Goal: Task Accomplishment & Management: Manage account settings

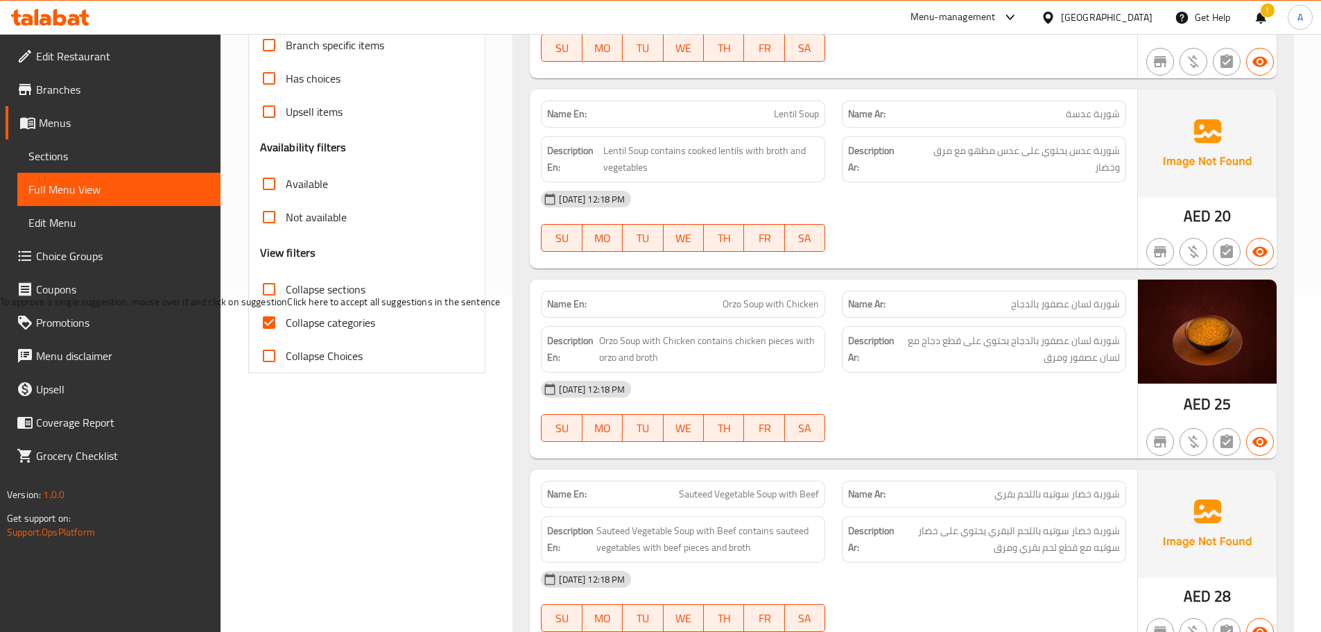
scroll to position [384, 0]
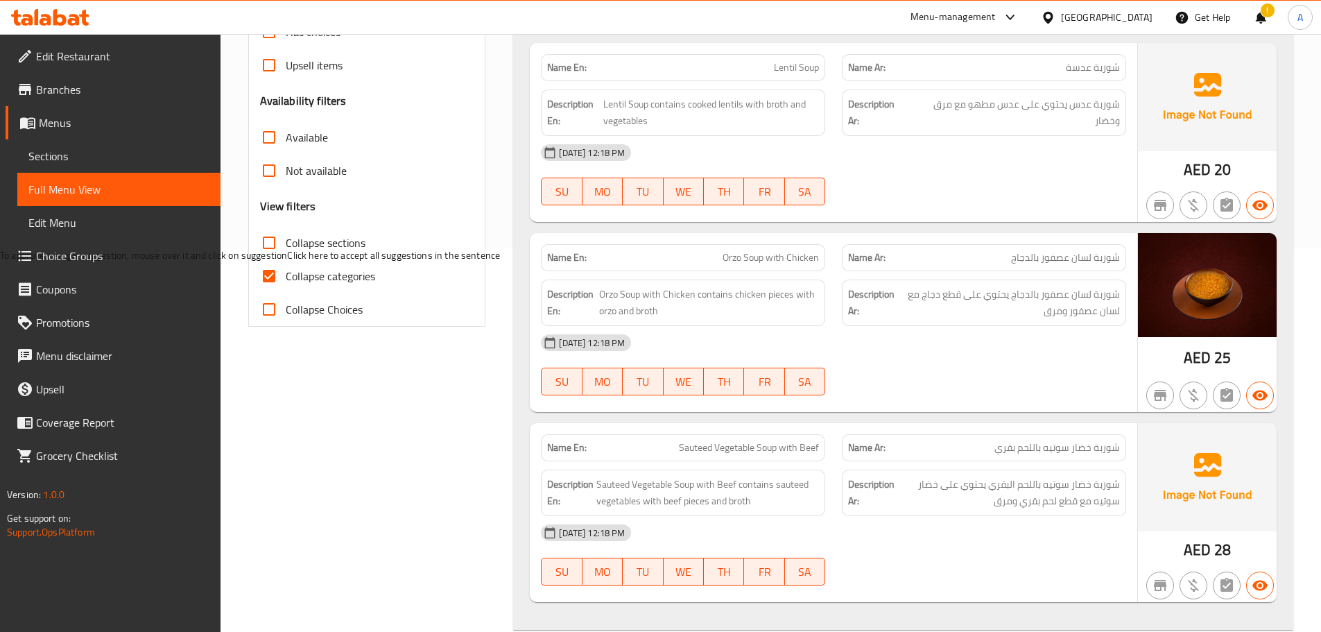
click at [1083, 253] on span "شوربة لسان عصفور بالدجاج" at bounding box center [1065, 257] width 109 height 15
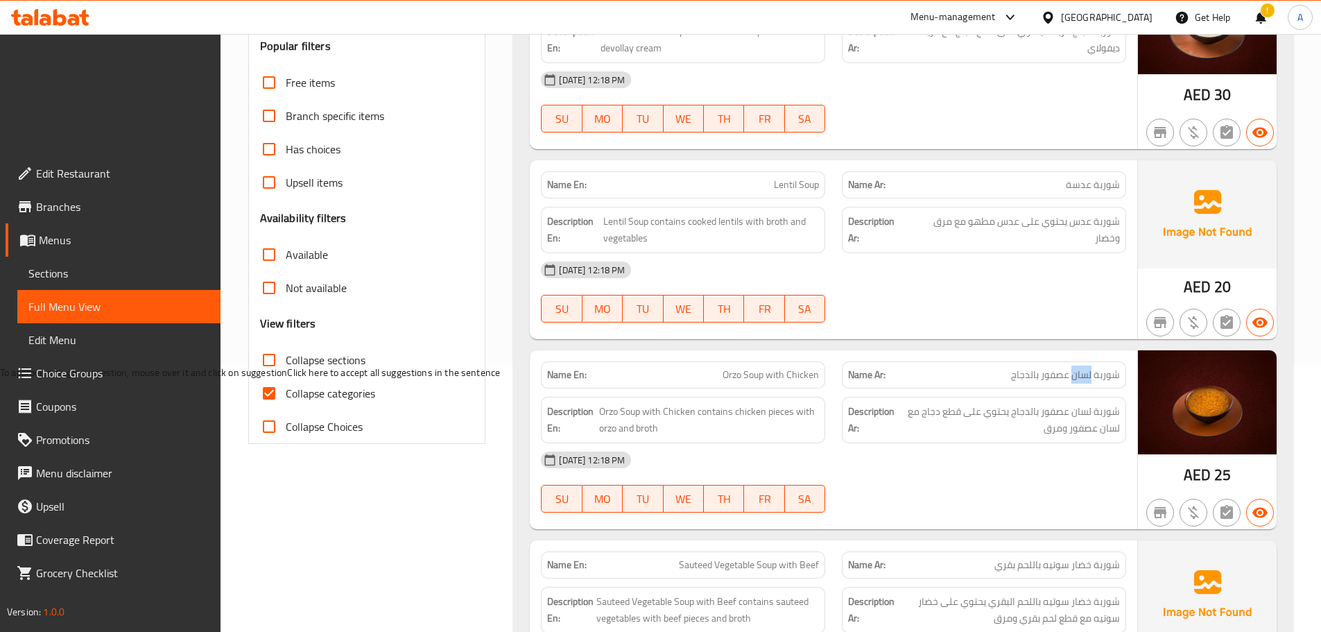
click at [1078, 368] on span "شوربة لسان عصفور بالدجاج" at bounding box center [1065, 375] width 109 height 15
click at [1079, 368] on span "شوربة لسان عصفور بالدجاج" at bounding box center [1065, 375] width 109 height 15
click at [1086, 368] on span "شوربة لسان عصفور بالدجاج" at bounding box center [1065, 375] width 109 height 15
copy span "لسان"
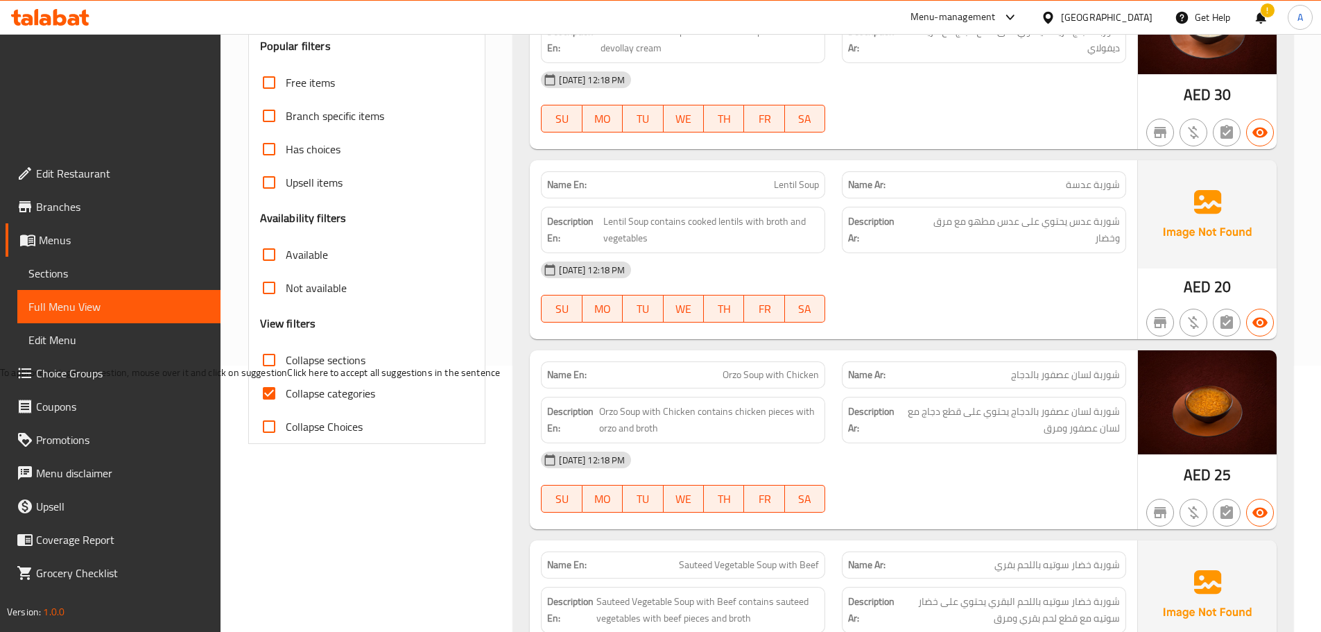
click at [1076, 314] on div at bounding box center [984, 322] width 301 height 17
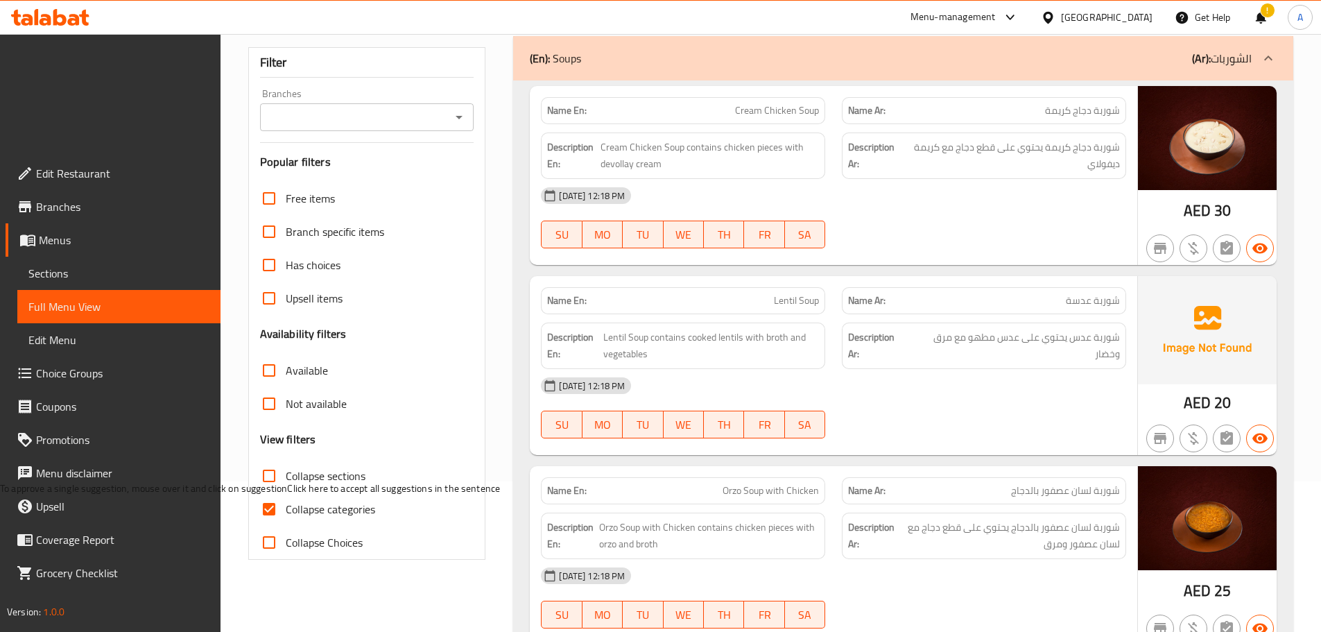
scroll to position [277, 0]
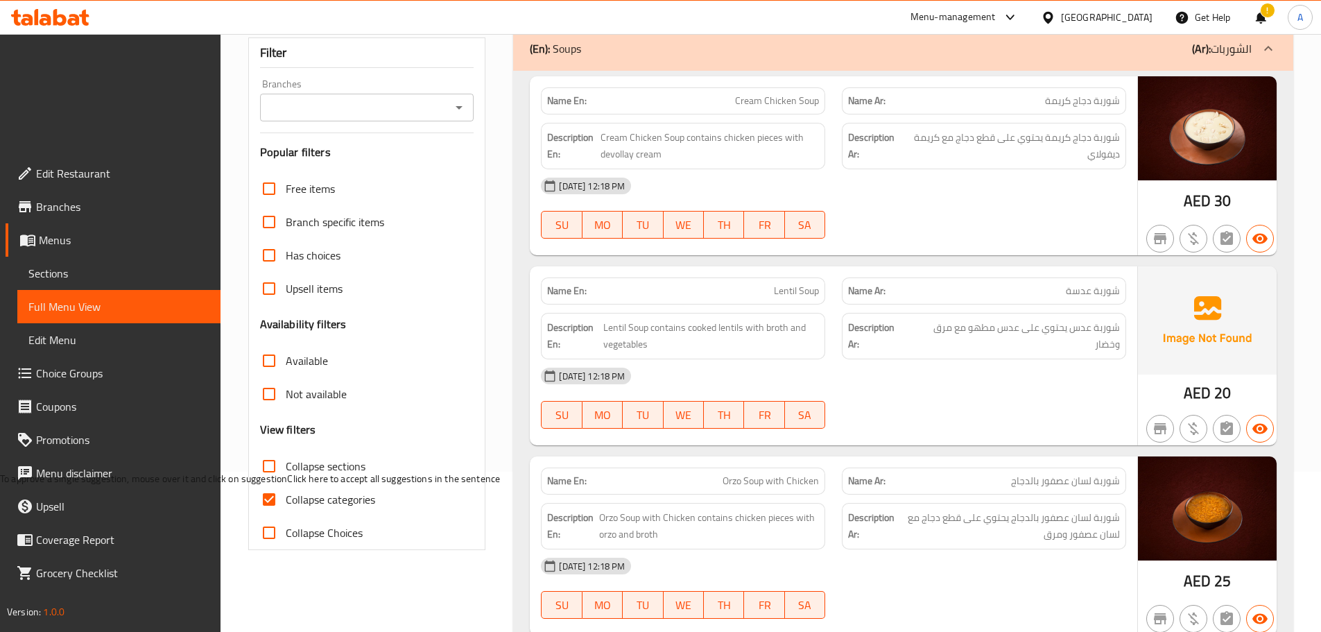
click at [753, 474] on span "Orzo Soup with Chicken" at bounding box center [771, 481] width 96 height 15
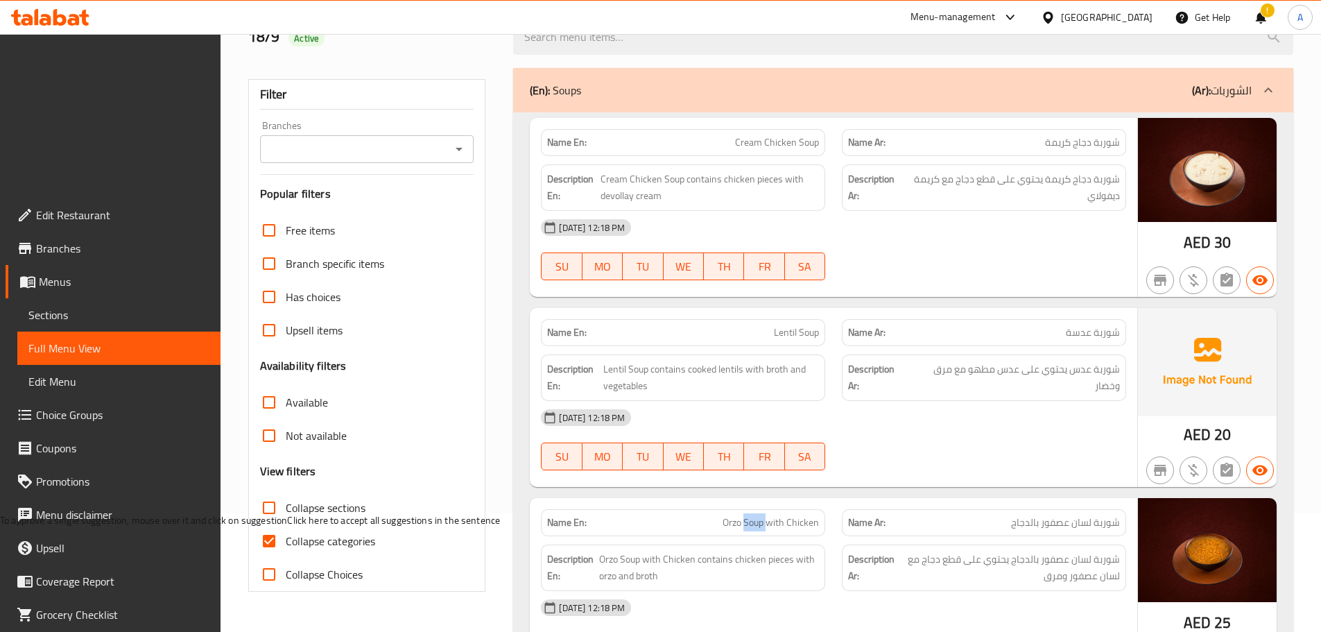
click at [748, 515] on span "Orzo Soup with Chicken" at bounding box center [771, 522] width 96 height 15
drag, startPoint x: 765, startPoint y: 363, endPoint x: 718, endPoint y: 366, distance: 47.2
click at [718, 515] on p "Name En: Orzo Soup with Chicken" at bounding box center [683, 522] width 272 height 15
copy span "Orzo Soup"
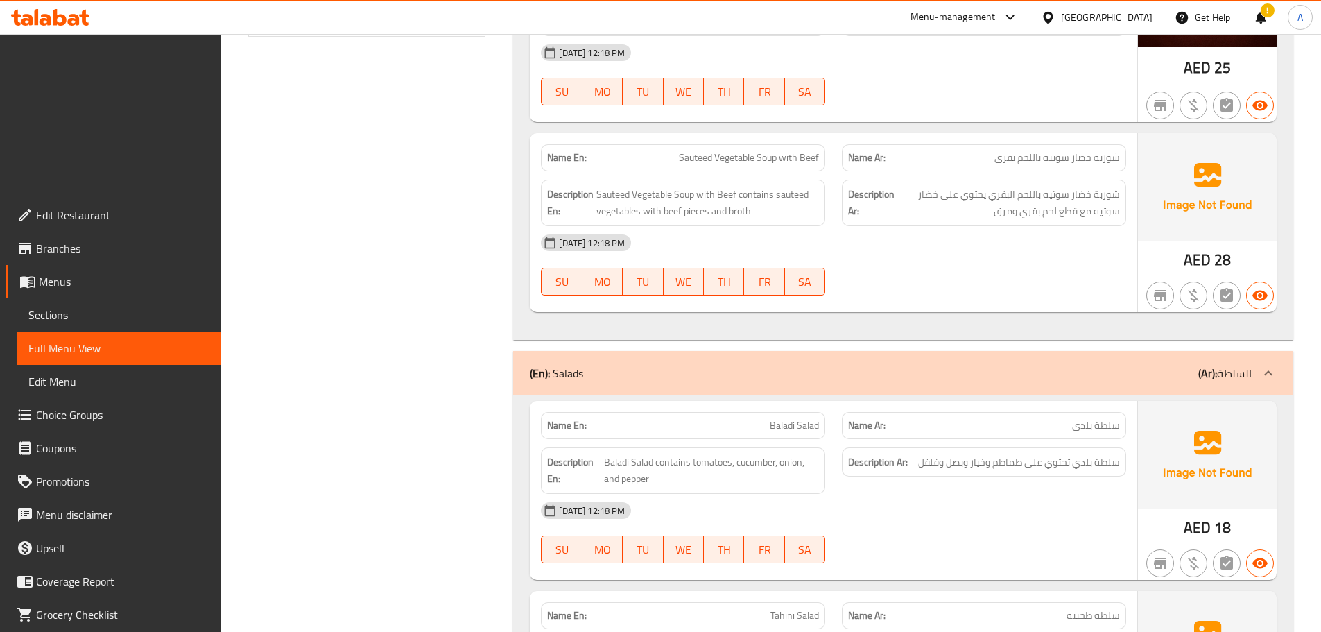
scroll to position [555, 0]
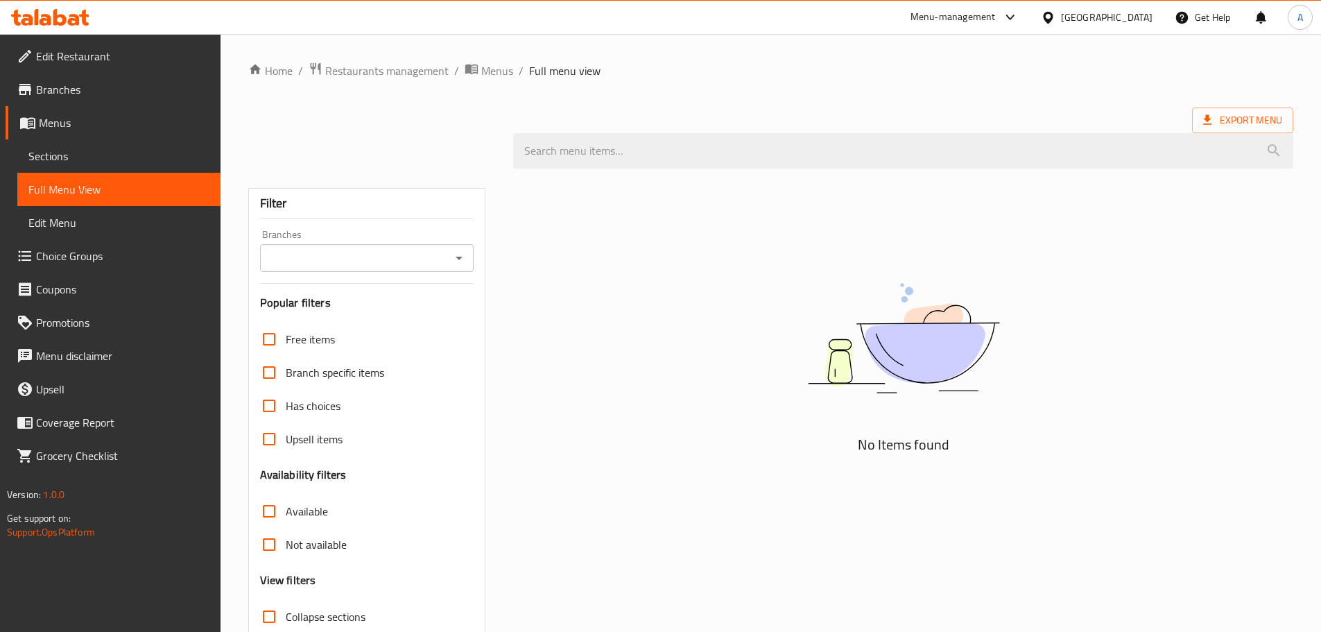
click at [51, 153] on span "Sections" at bounding box center [118, 156] width 181 height 17
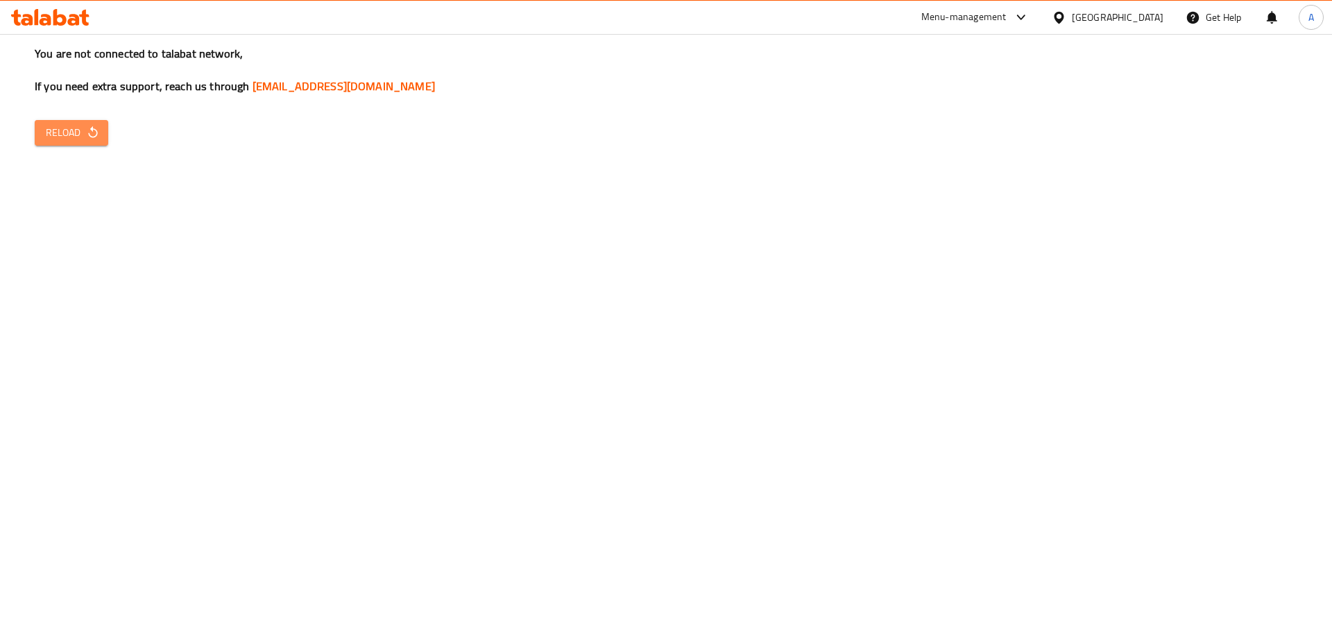
click at [61, 126] on span "Reload" at bounding box center [71, 132] width 51 height 17
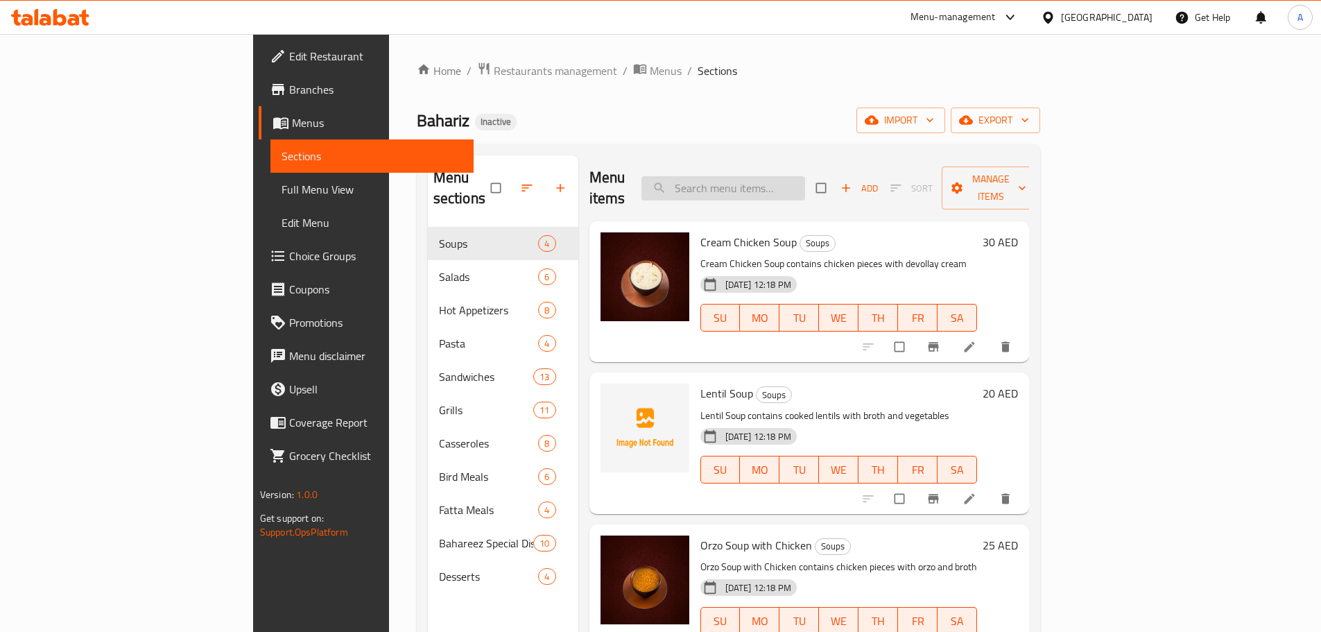
click at [782, 176] on input "search" at bounding box center [724, 188] width 164 height 24
paste input "https://portal.talabat.com/ae/p/menu-management#/restaurants/706229/menus/13128…"
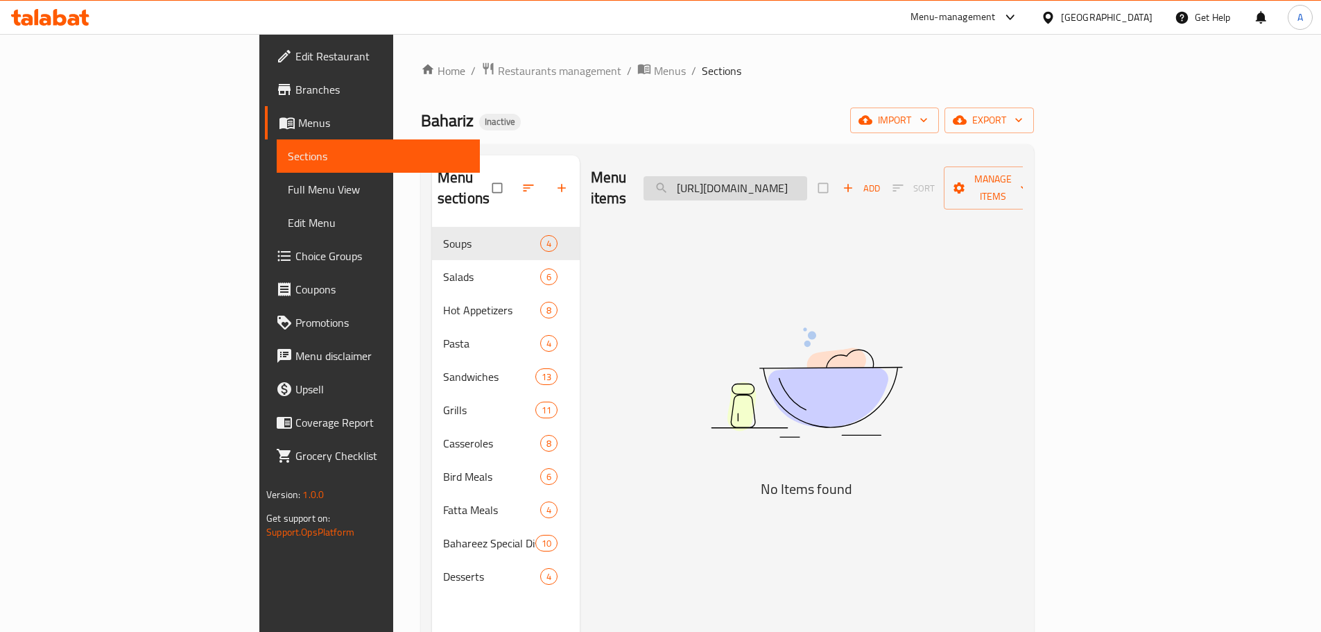
click at [807, 179] on input "https://portal.talabat.com/ae/p/menu-management#/restaurants/706229/menus/13128…" at bounding box center [726, 188] width 164 height 24
paste input "Orzo Soup"
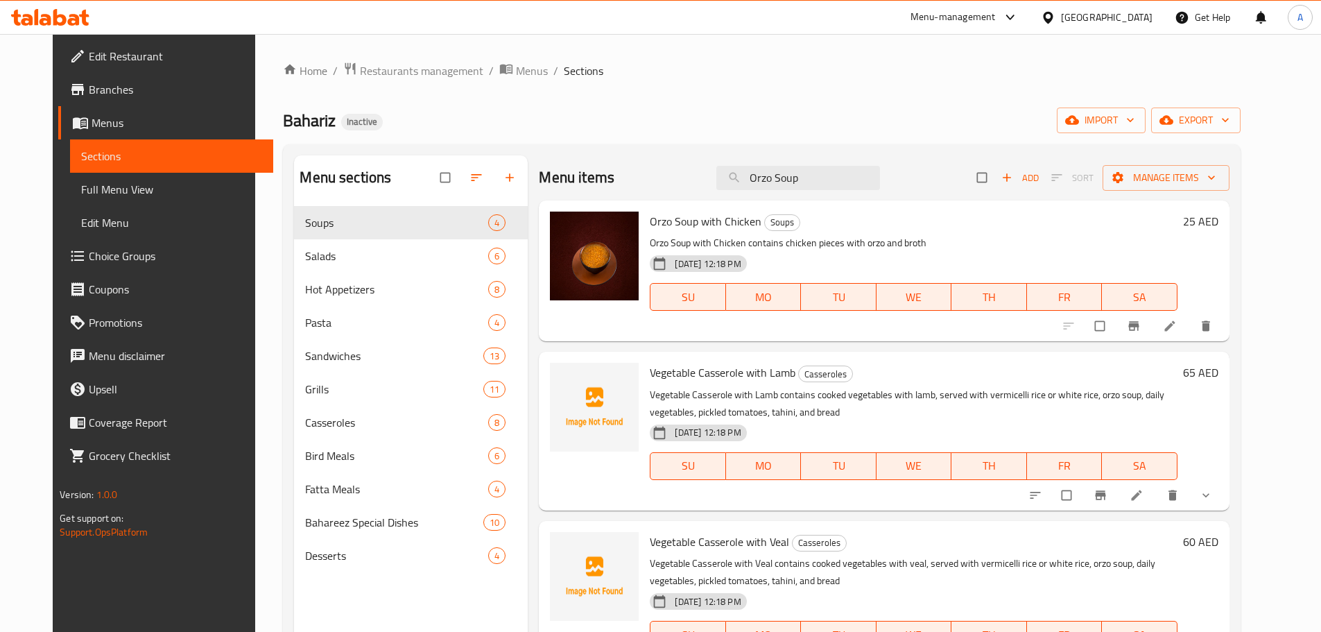
type input "Orzo Soup"
click at [614, 235] on icon "delete image" at bounding box center [618, 230] width 8 height 10
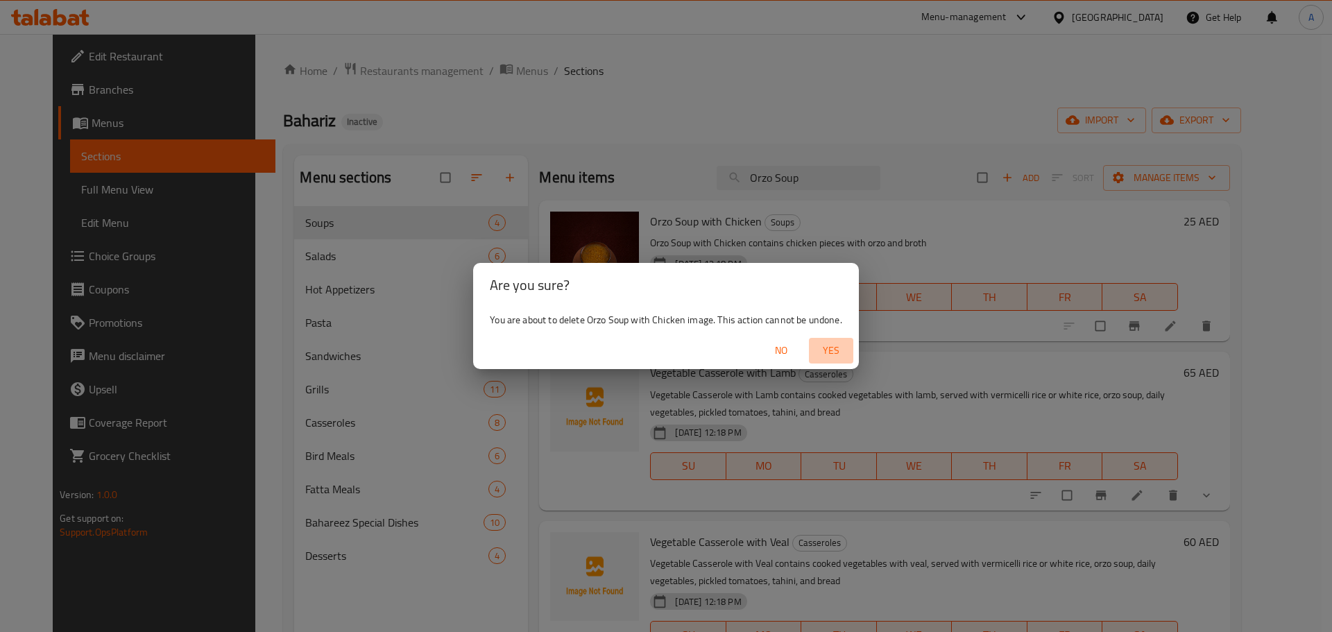
click at [831, 350] on span "Yes" at bounding box center [830, 350] width 33 height 17
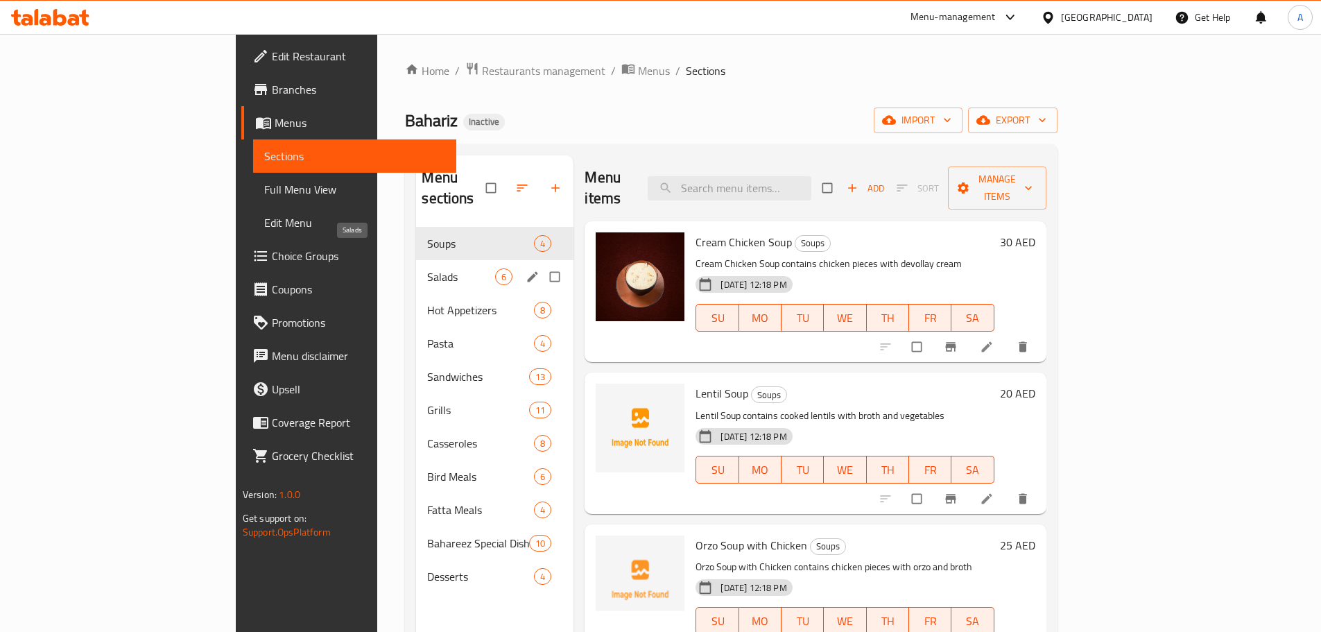
click at [427, 268] on span "Salads" at bounding box center [461, 276] width 68 height 17
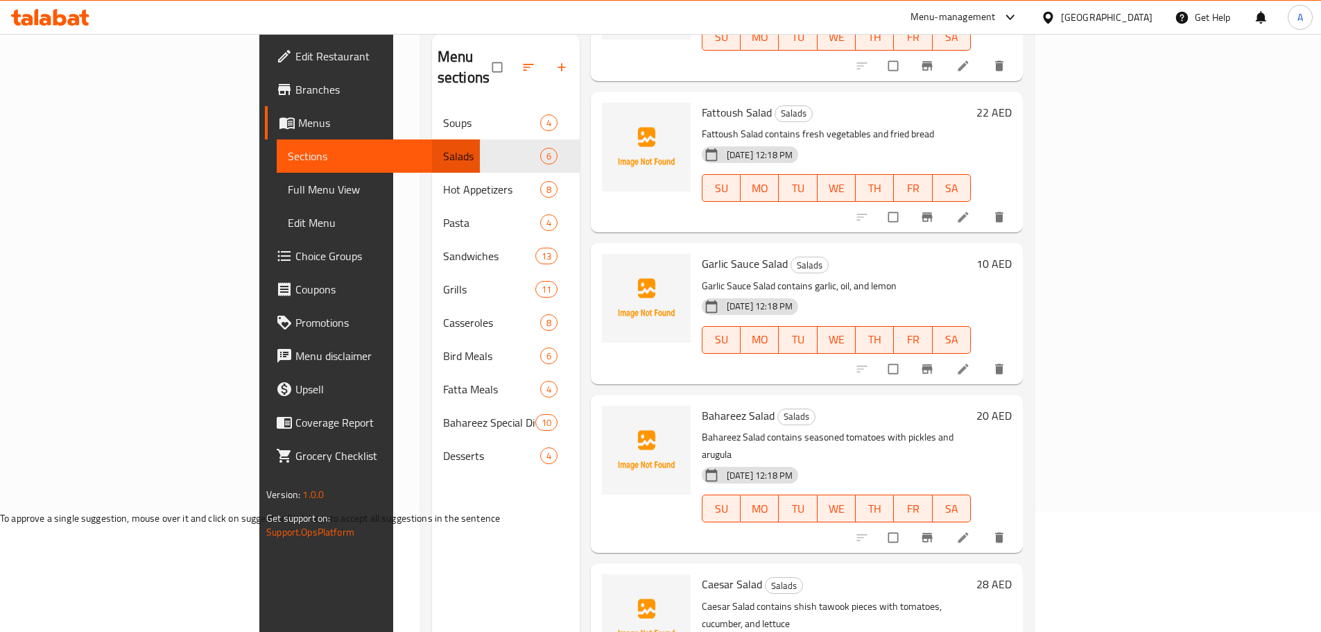
scroll to position [194, 0]
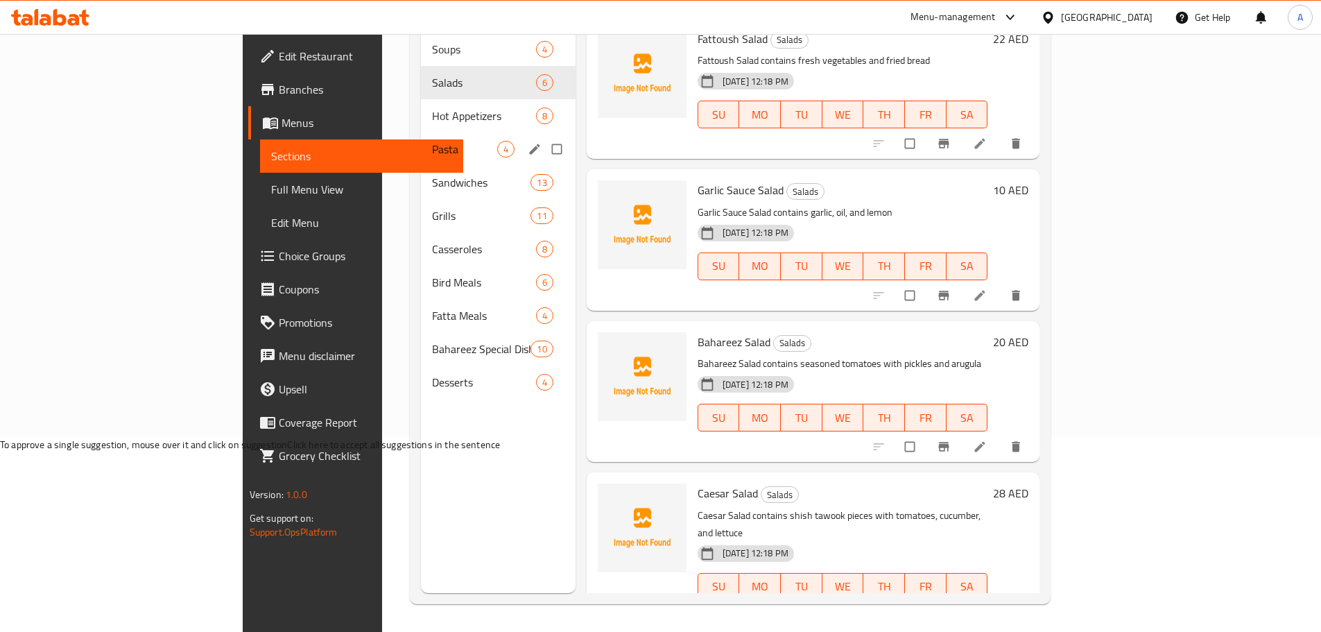
click at [421, 103] on div "Hot Appetizers 8" at bounding box center [498, 115] width 155 height 33
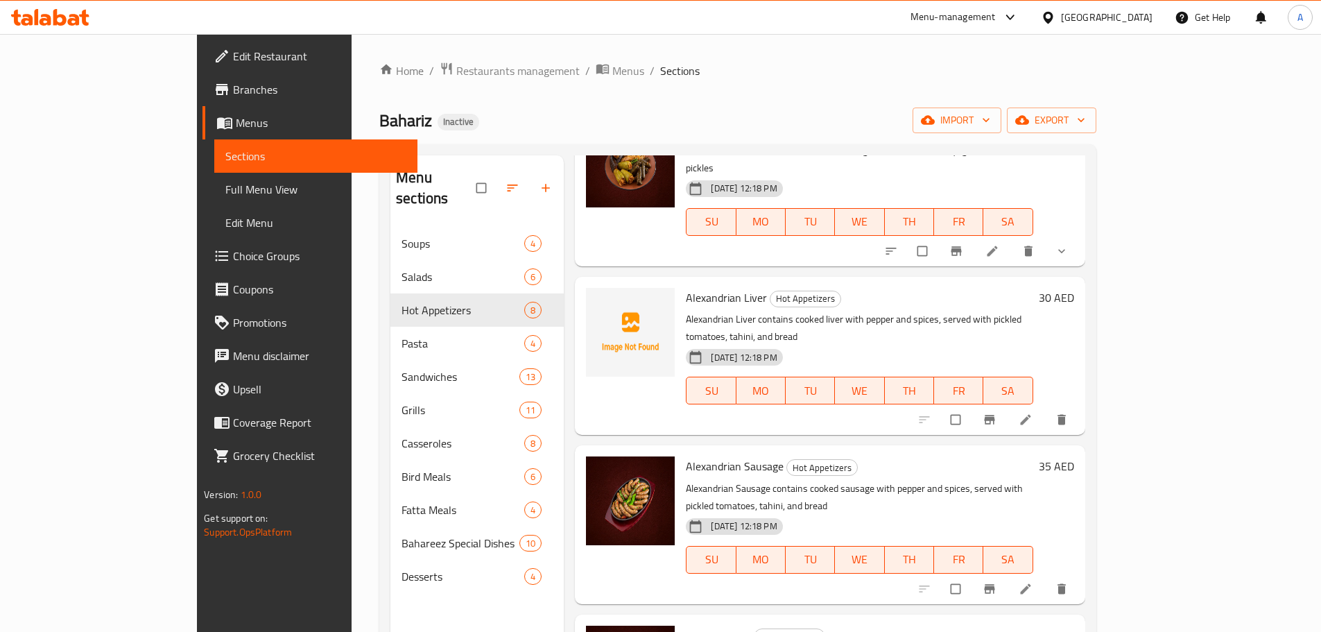
scroll to position [615, 0]
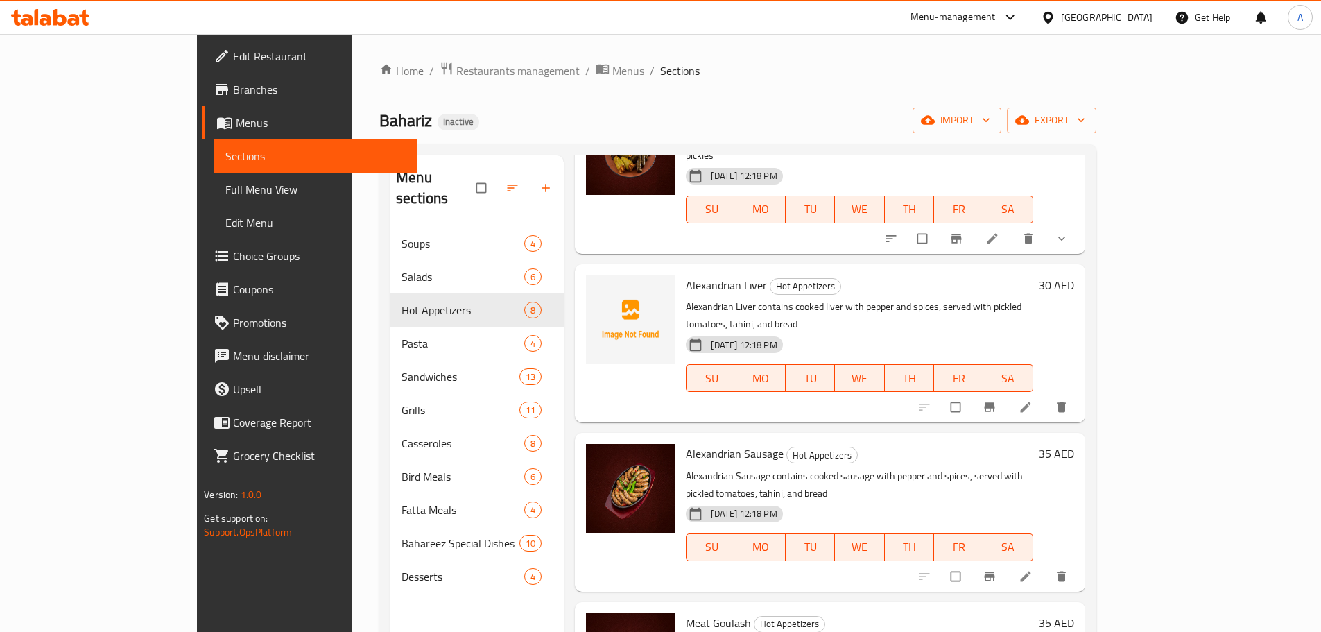
click at [731, 443] on span "Alexandrian Sausage" at bounding box center [735, 453] width 98 height 21
drag, startPoint x: 733, startPoint y: 368, endPoint x: 641, endPoint y: 359, distance: 92.7
click at [686, 443] on span "Alexandrian Sausage" at bounding box center [735, 453] width 98 height 21
copy span "Alexandrian Sausage"
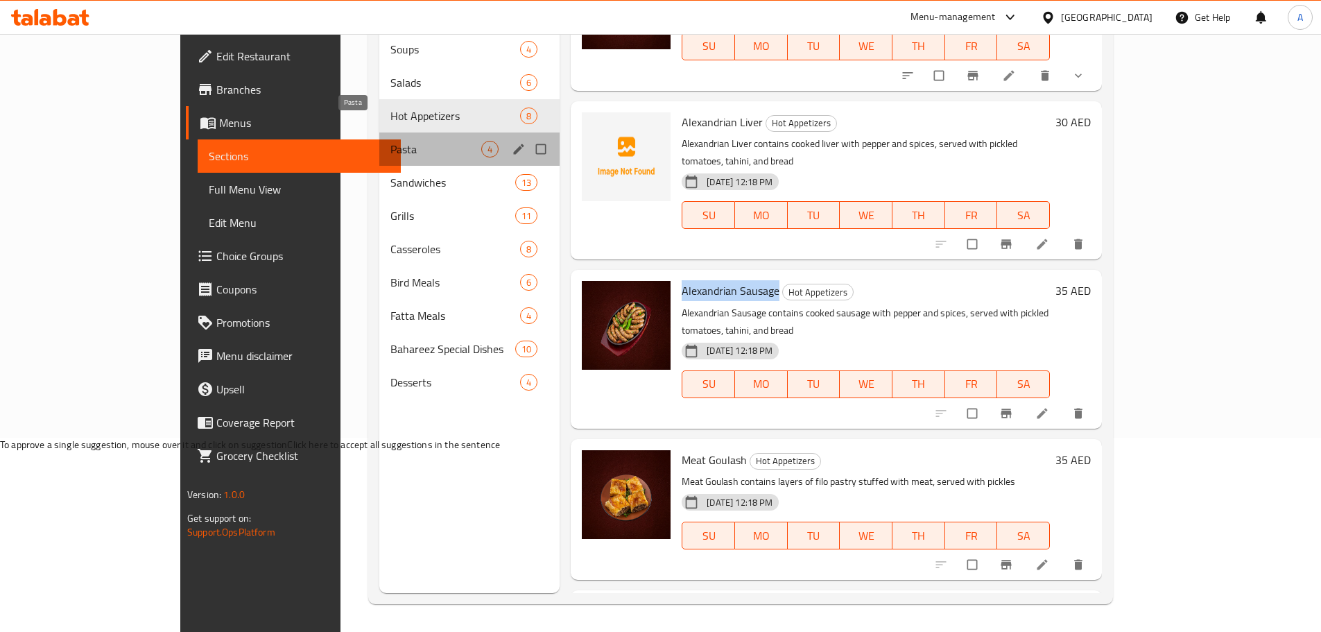
click at [390, 141] on span "Pasta" at bounding box center [435, 149] width 91 height 17
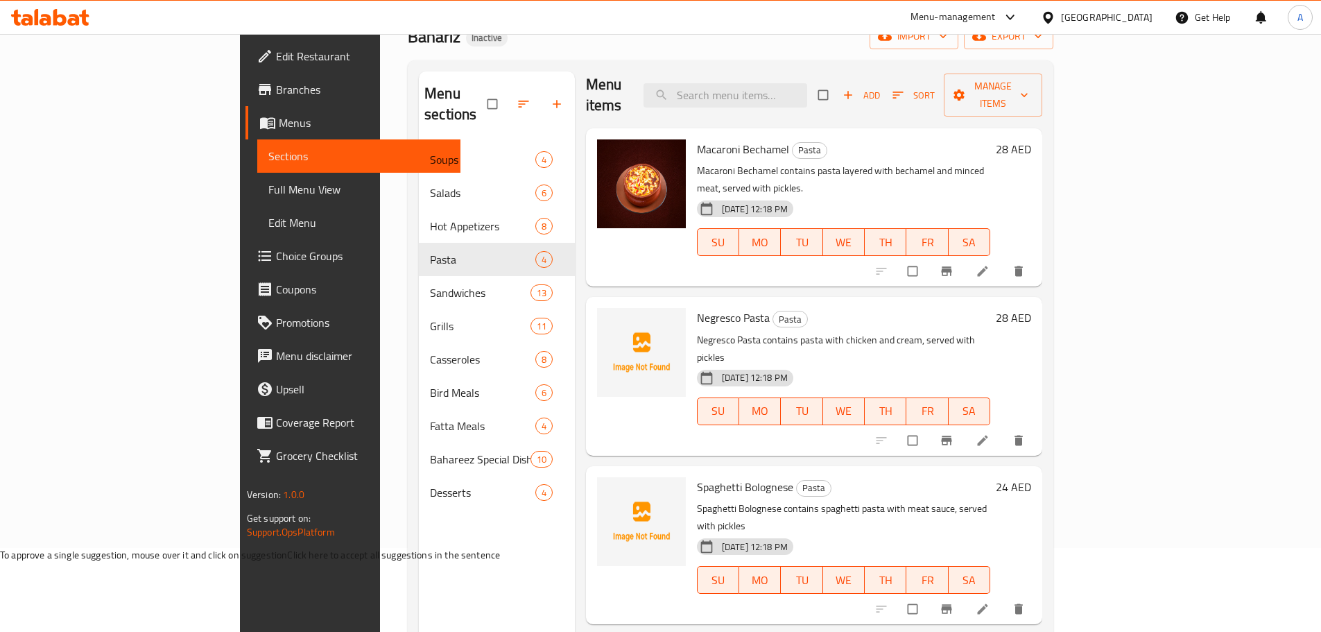
scroll to position [194, 0]
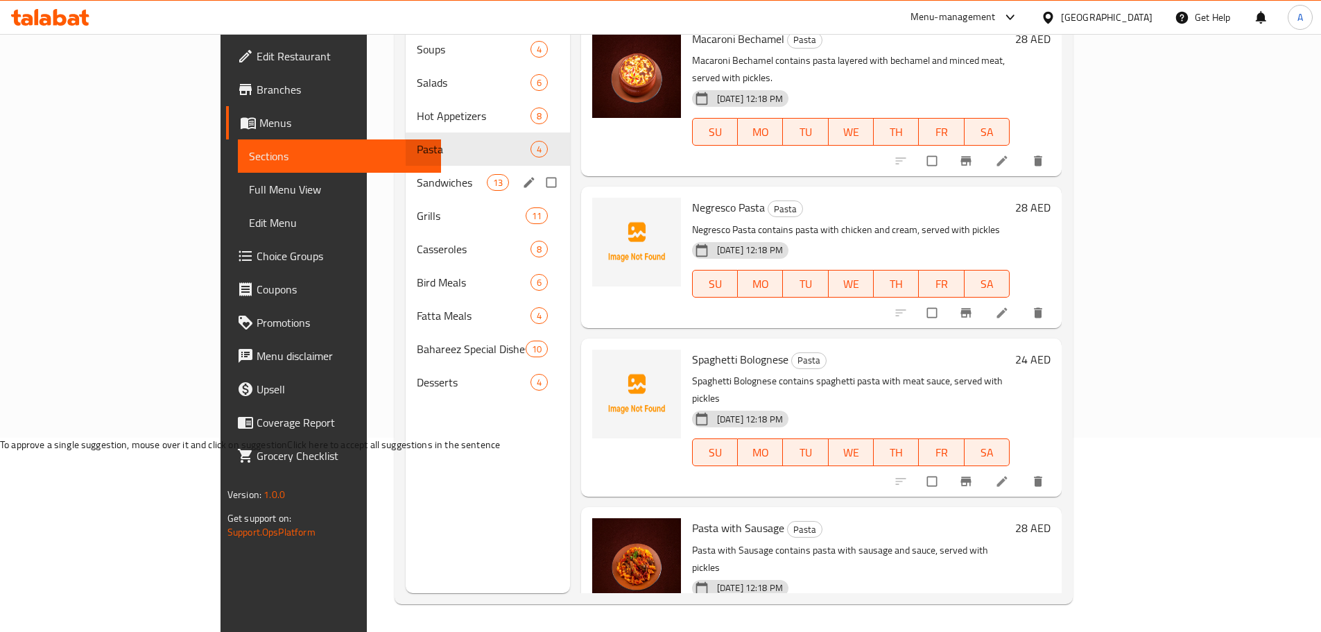
click at [417, 174] on span "Sandwiches" at bounding box center [451, 182] width 69 height 17
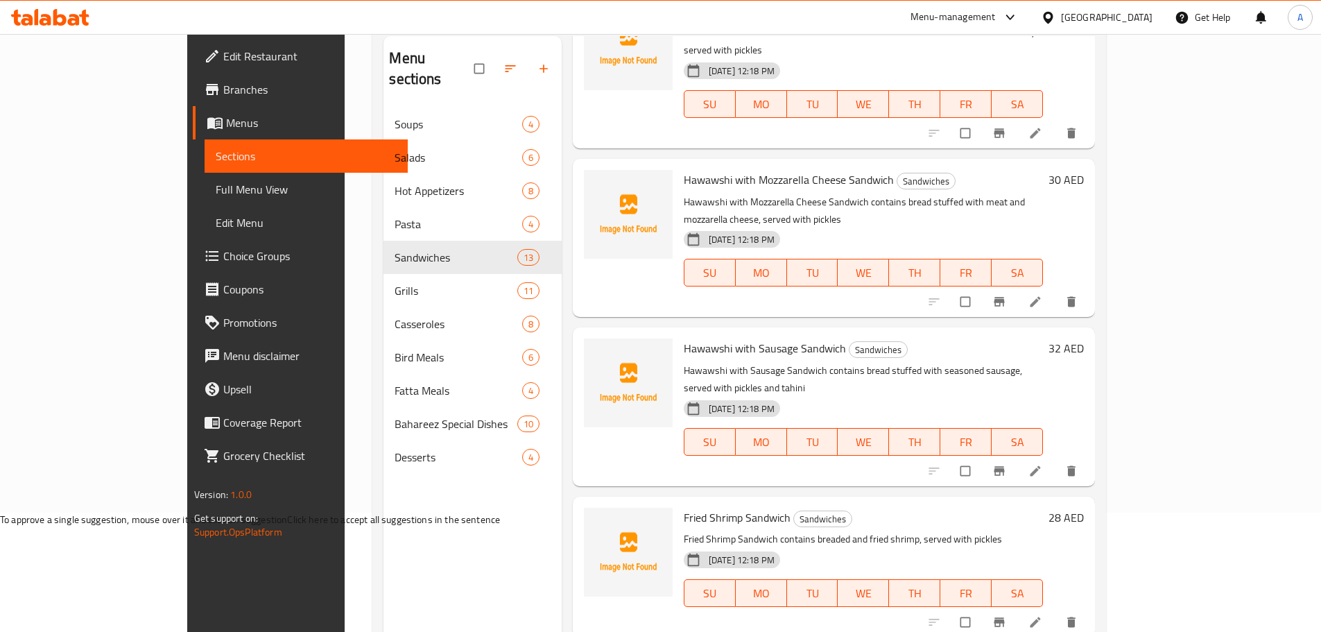
scroll to position [194, 0]
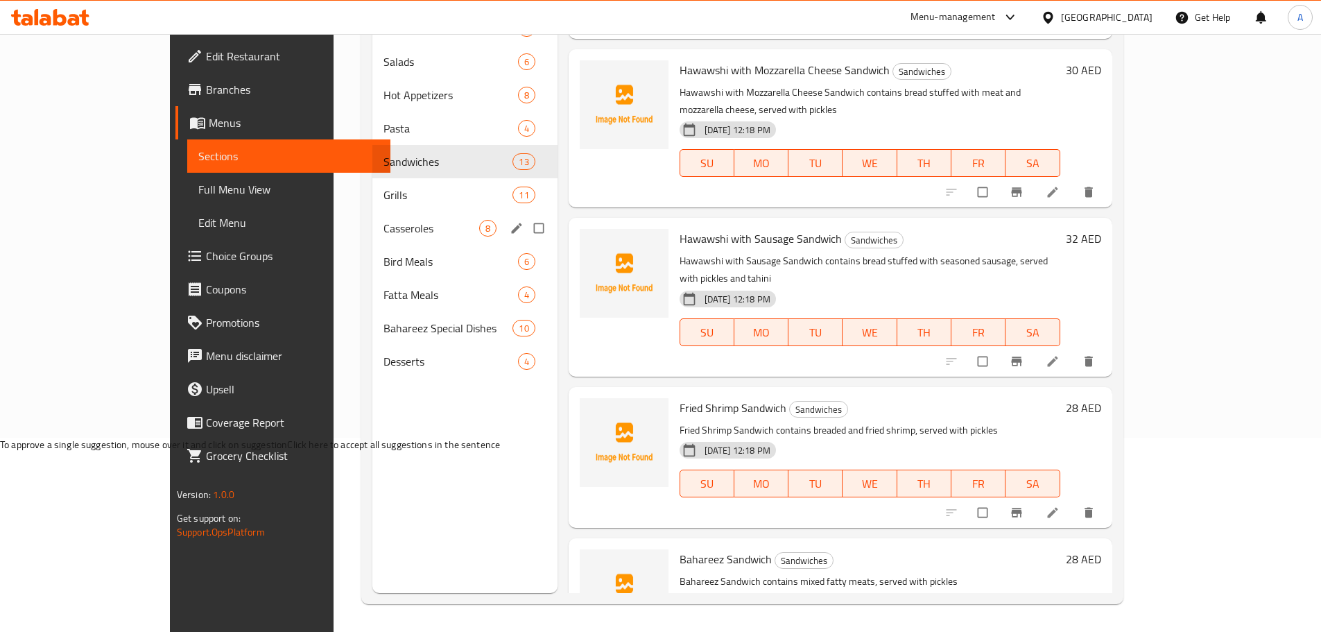
click at [372, 207] on div "Grills 11" at bounding box center [464, 194] width 185 height 33
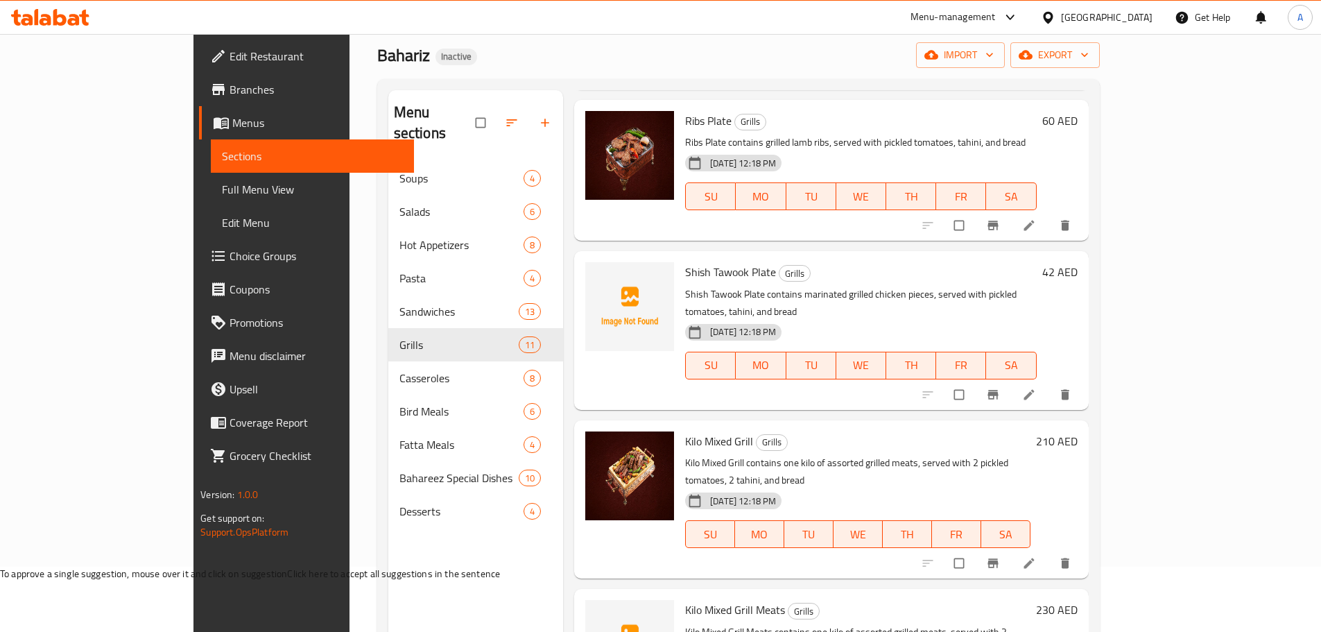
scroll to position [194, 0]
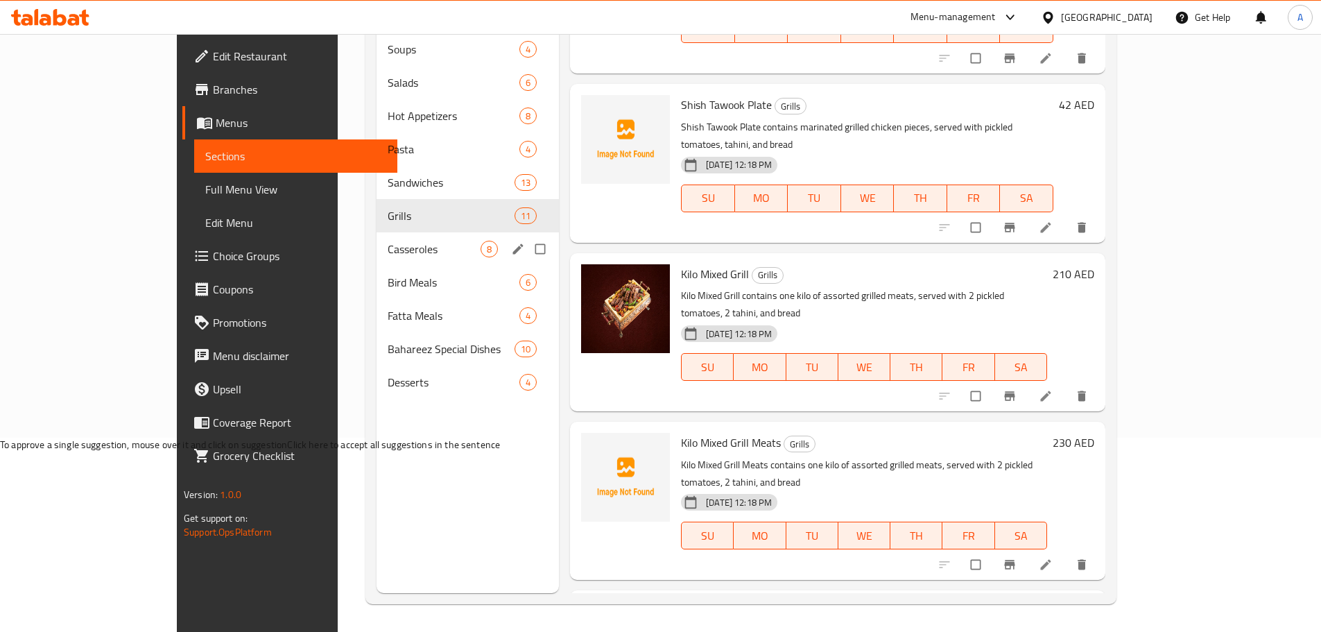
click at [377, 240] on div "Casseroles 8" at bounding box center [468, 248] width 182 height 33
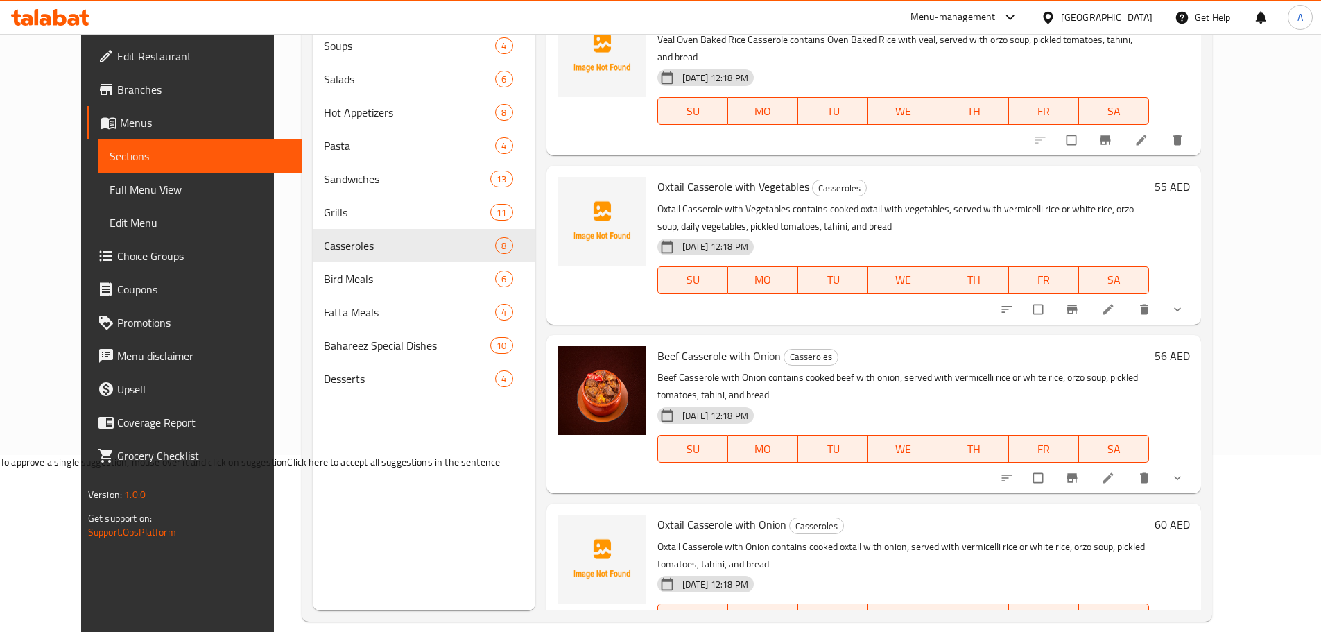
scroll to position [194, 0]
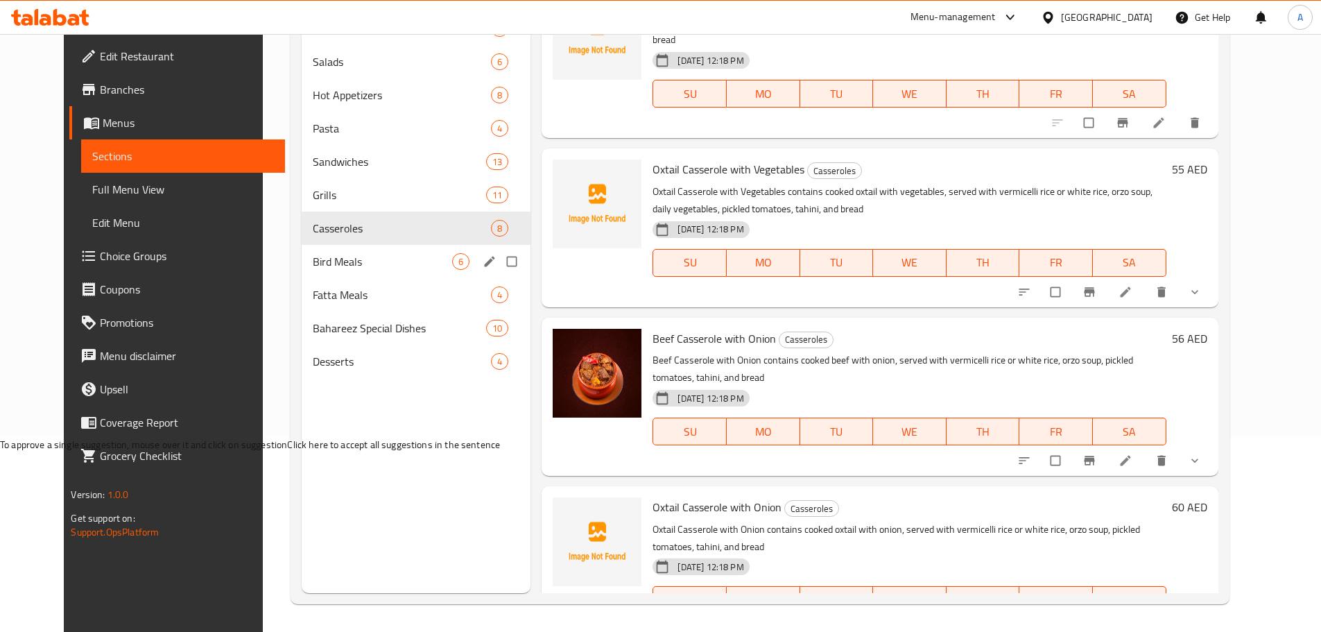
click at [321, 275] on div "Bird Meals 6" at bounding box center [416, 261] width 229 height 33
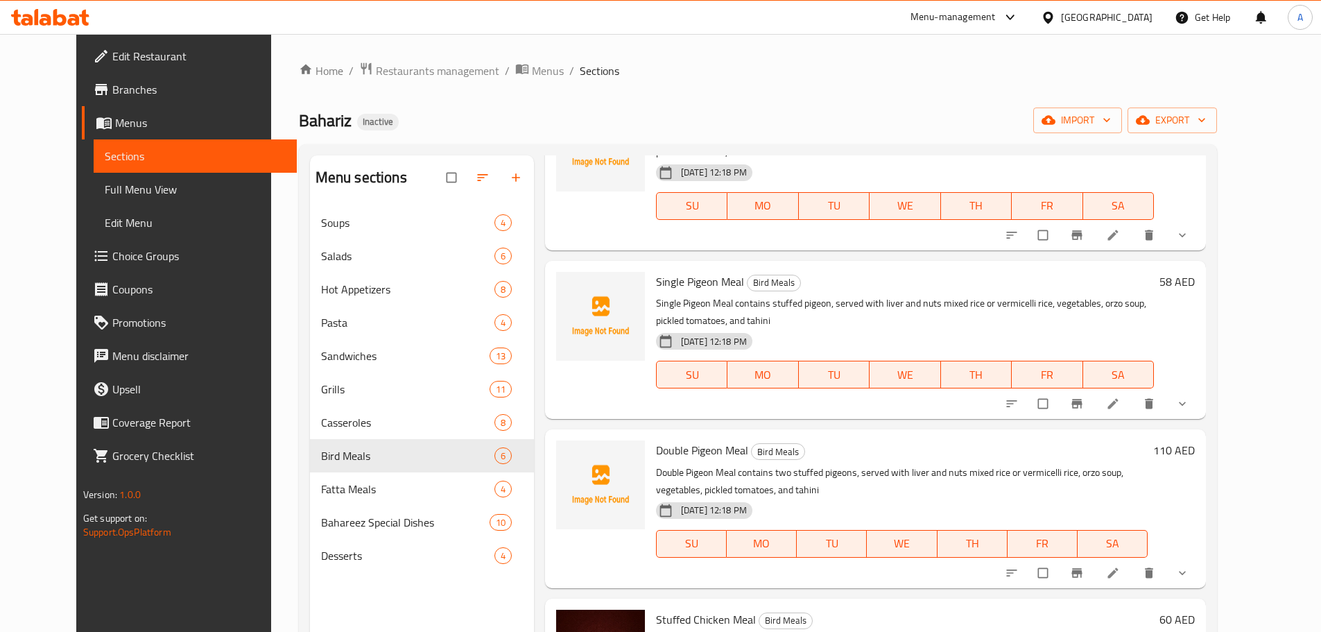
scroll to position [381, 0]
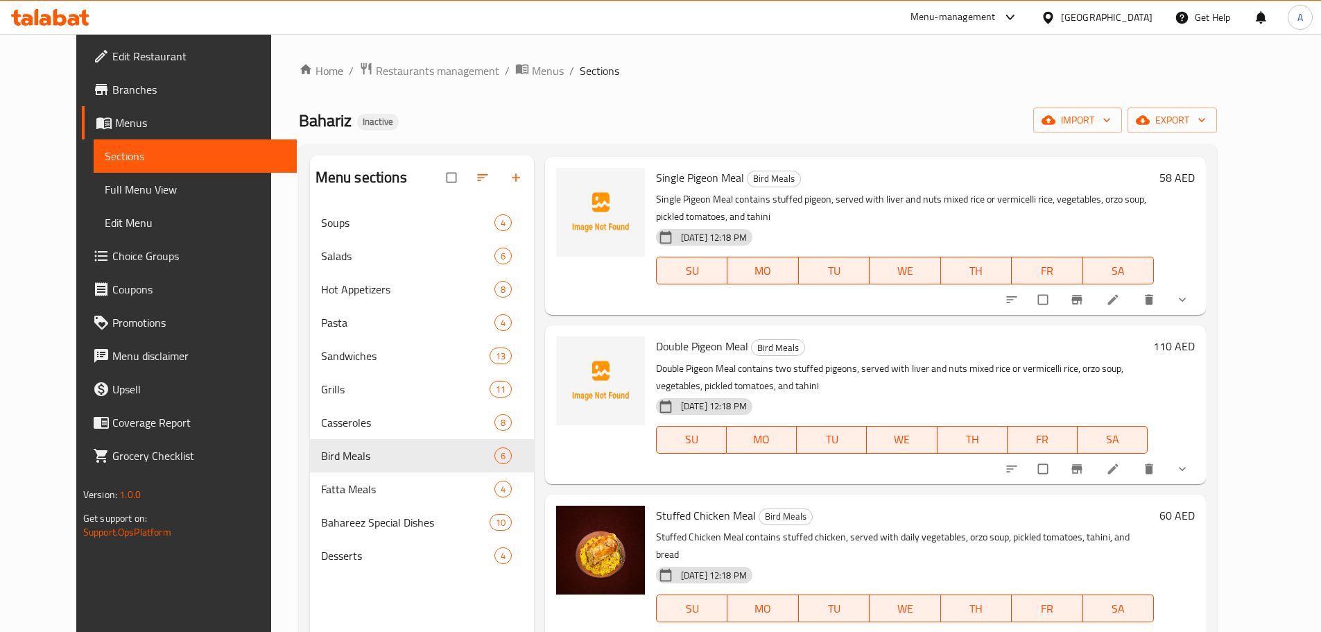
click at [682, 519] on span "Stuffed Chicken Meal" at bounding box center [706, 515] width 100 height 21
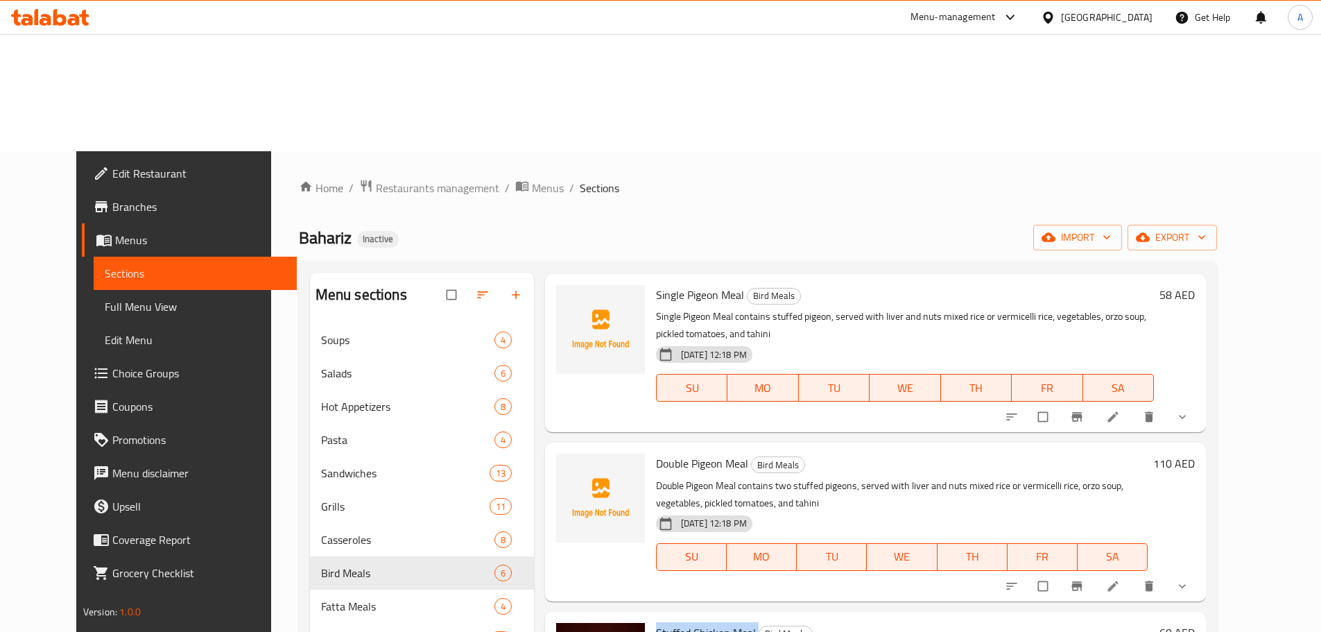
click at [682, 622] on span "Stuffed Chicken Meal" at bounding box center [706, 632] width 100 height 21
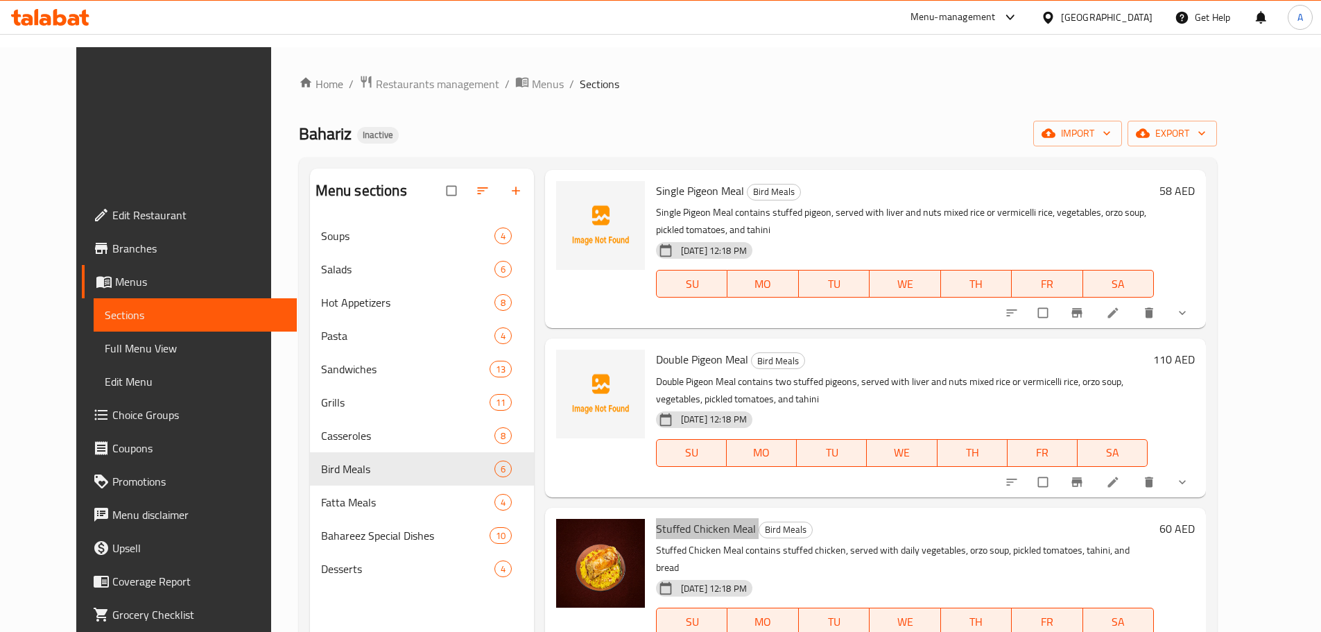
scroll to position [194, 0]
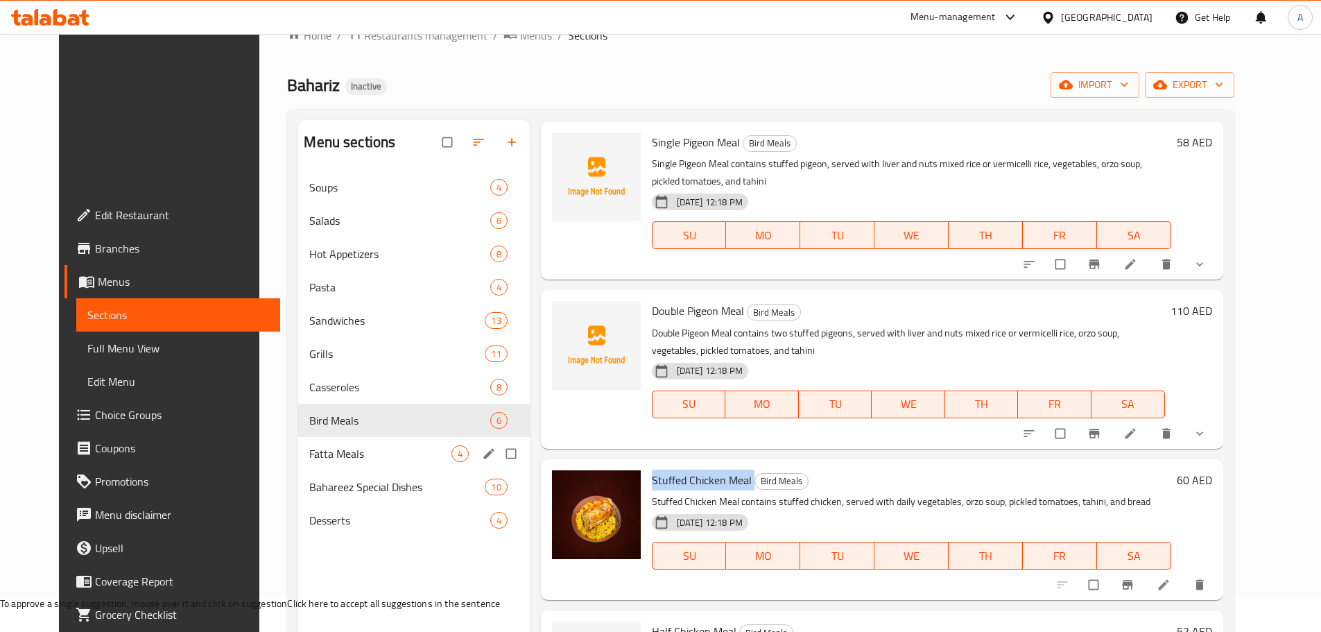
click at [358, 437] on div "Fatta Meals 4" at bounding box center [413, 453] width 231 height 33
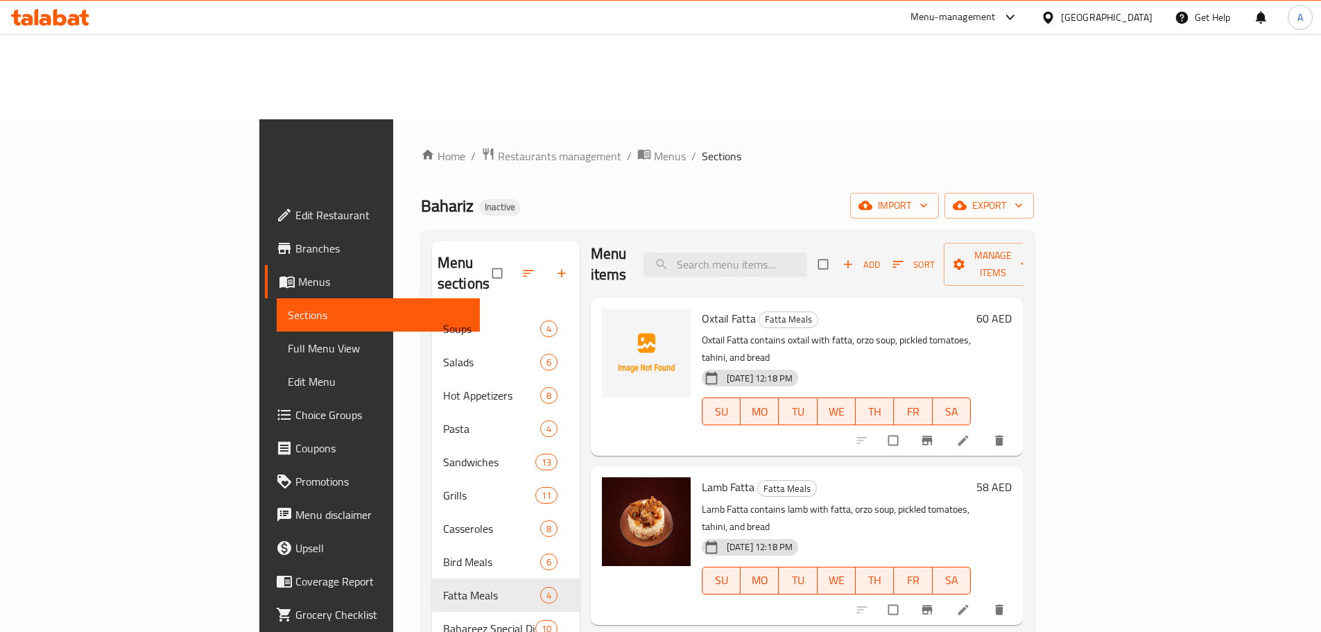
scroll to position [194, 0]
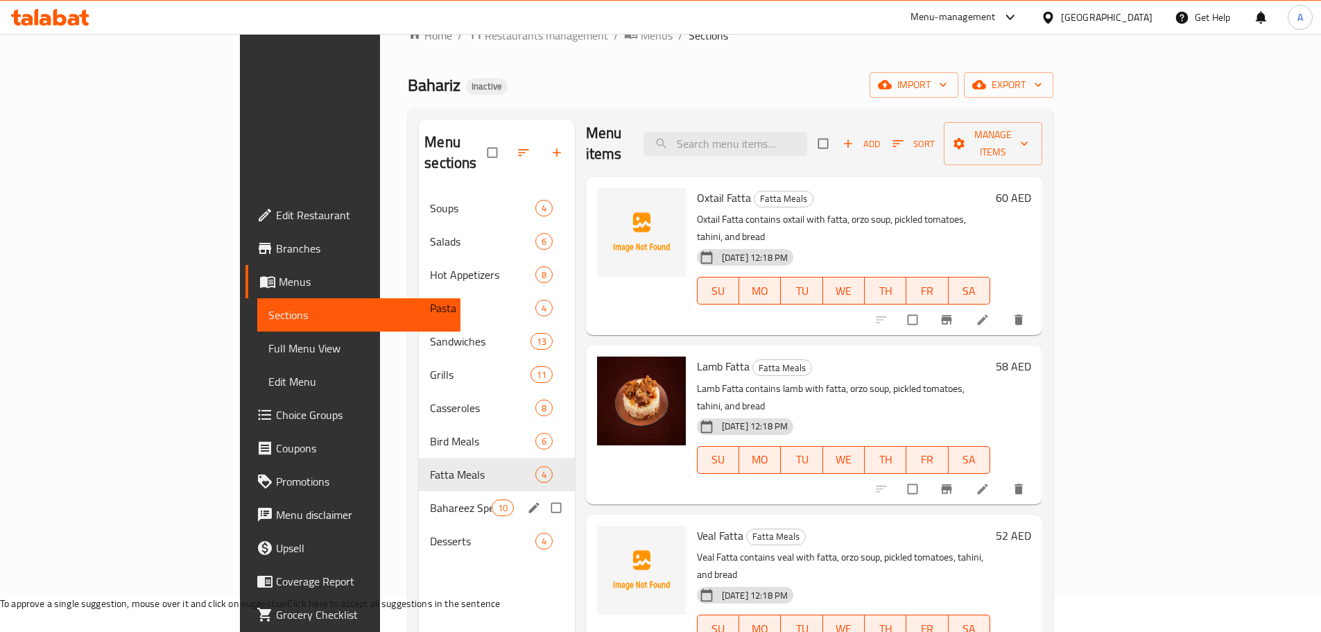
click at [419, 491] on div "Bahareez Special Dishes 10" at bounding box center [497, 507] width 156 height 33
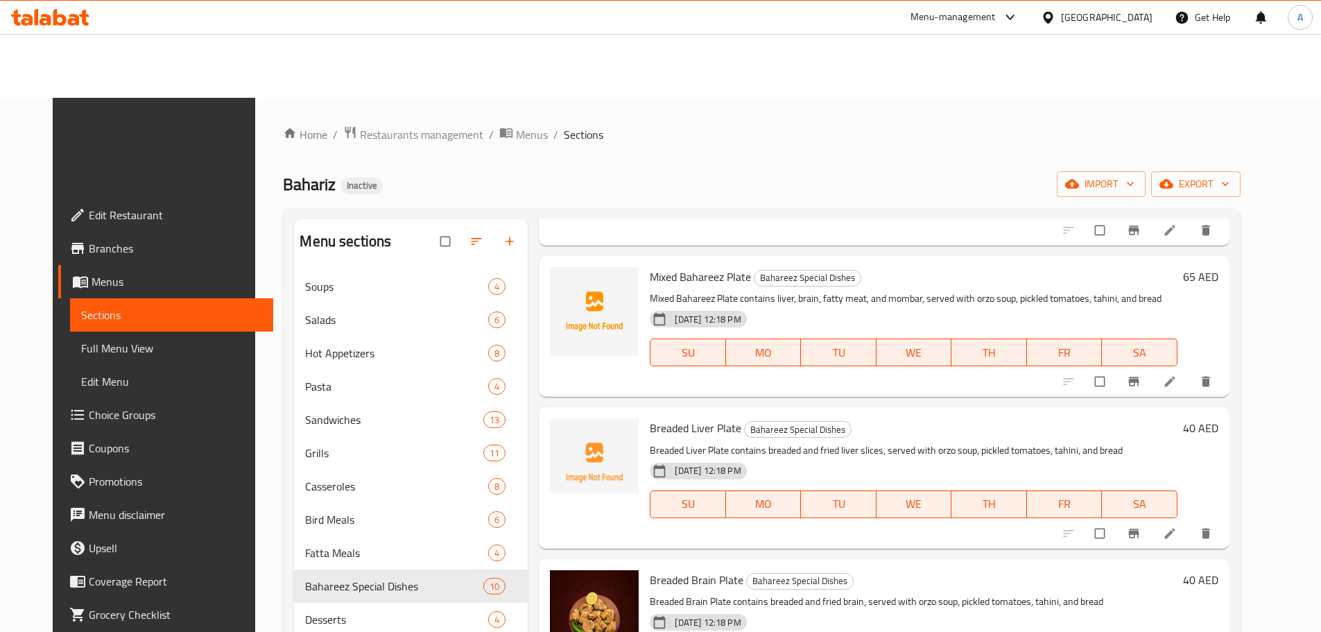
scroll to position [194, 0]
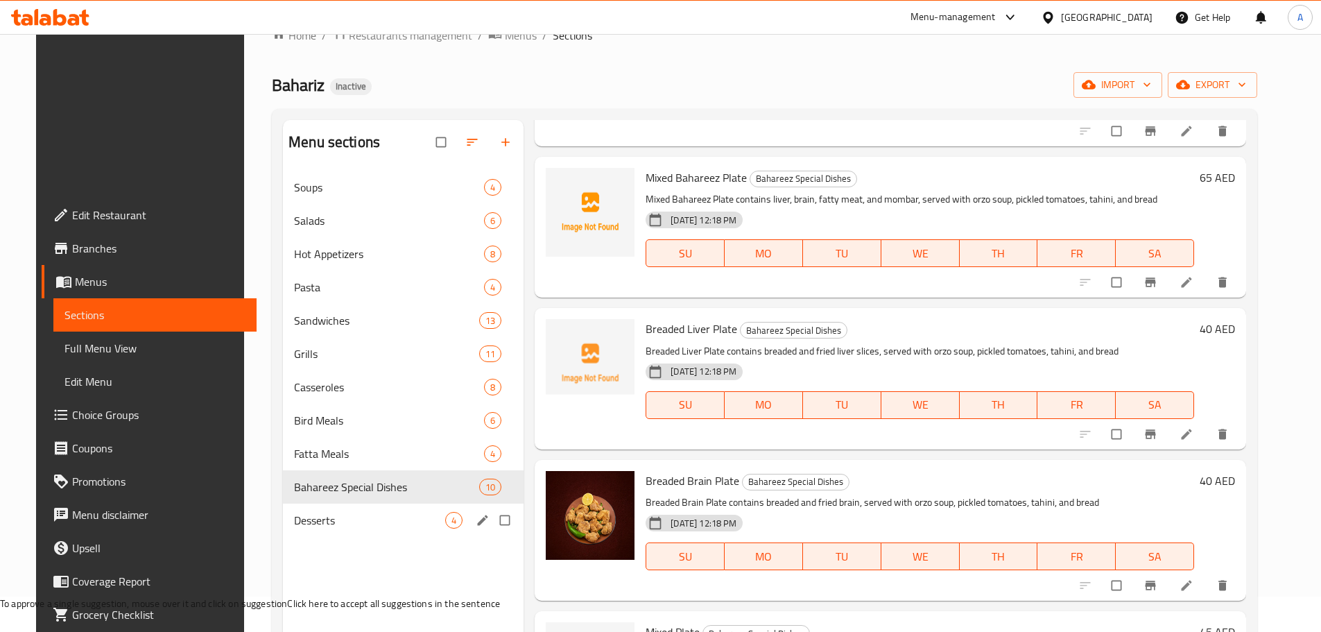
click at [384, 504] on div "Desserts 4" at bounding box center [403, 520] width 241 height 33
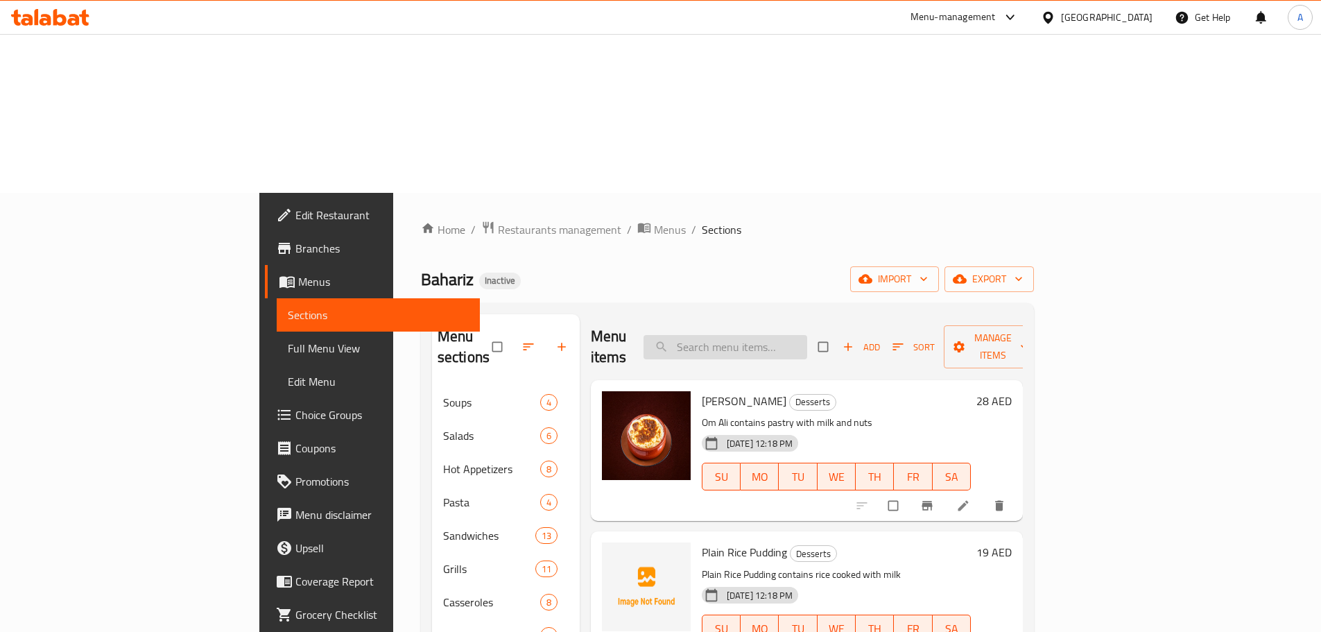
click at [764, 335] on input "search" at bounding box center [726, 347] width 164 height 24
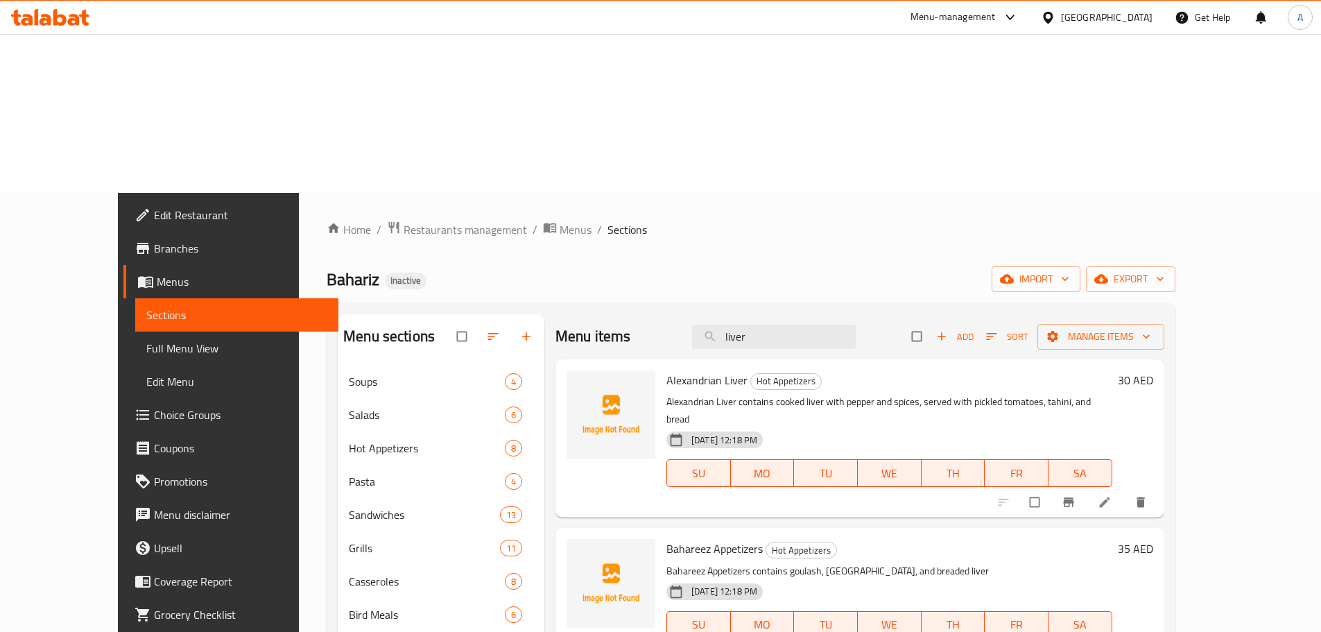
type input "liver"
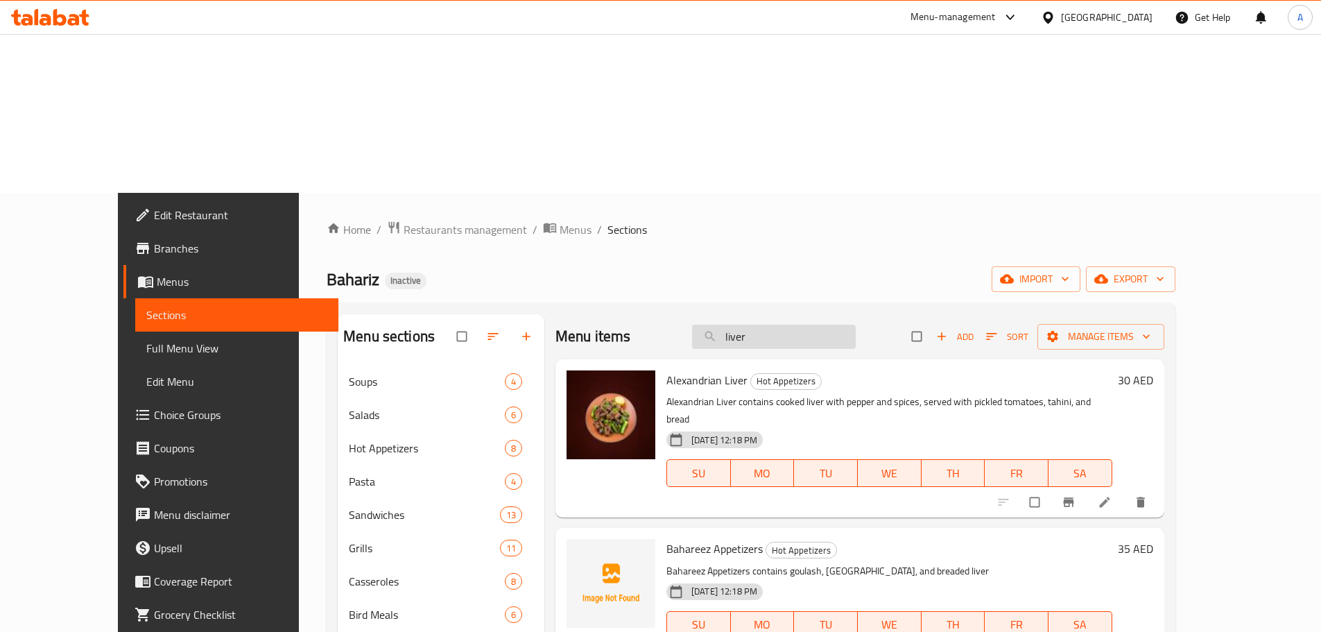
click at [856, 325] on input "liver" at bounding box center [774, 337] width 164 height 24
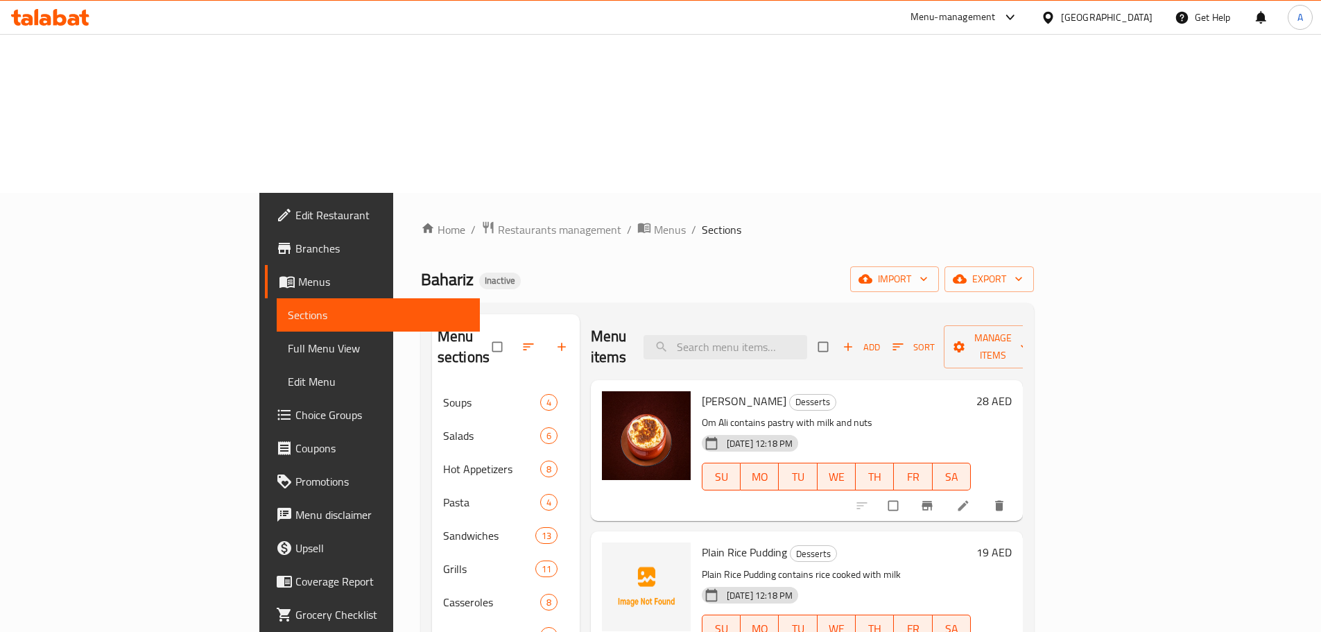
click at [288, 340] on span "Full Menu View" at bounding box center [378, 348] width 181 height 17
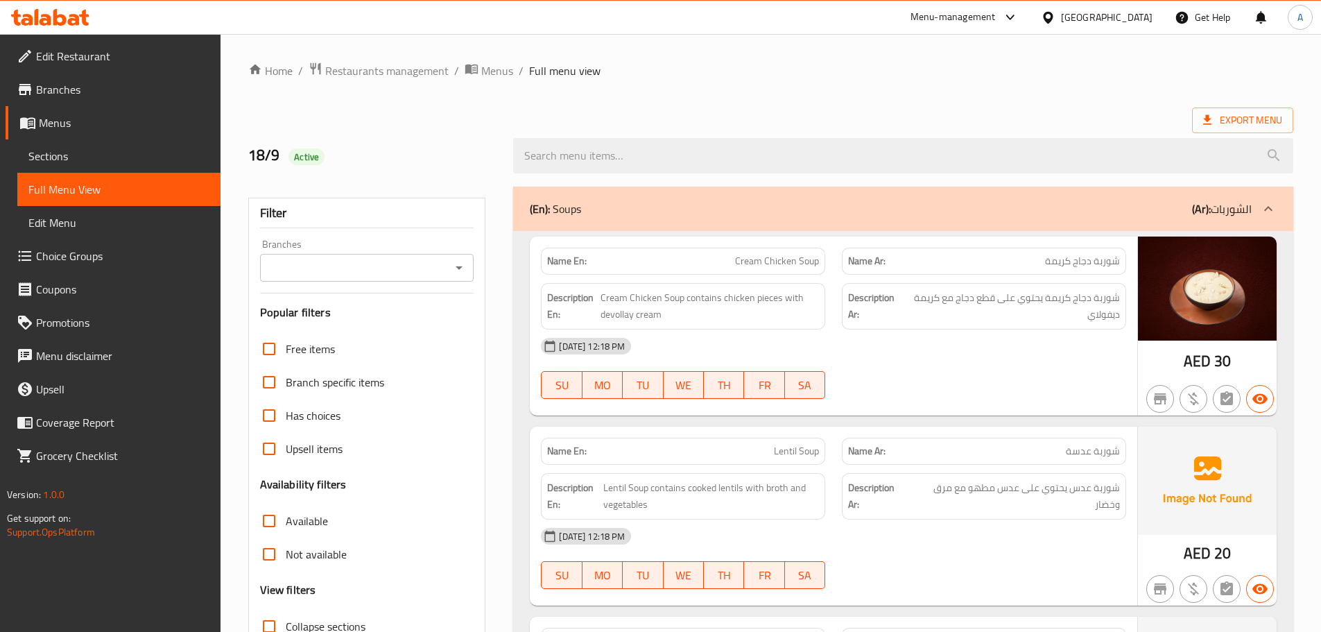
click at [1223, 205] on p "(Ar): الشوربات" at bounding box center [1222, 208] width 60 height 17
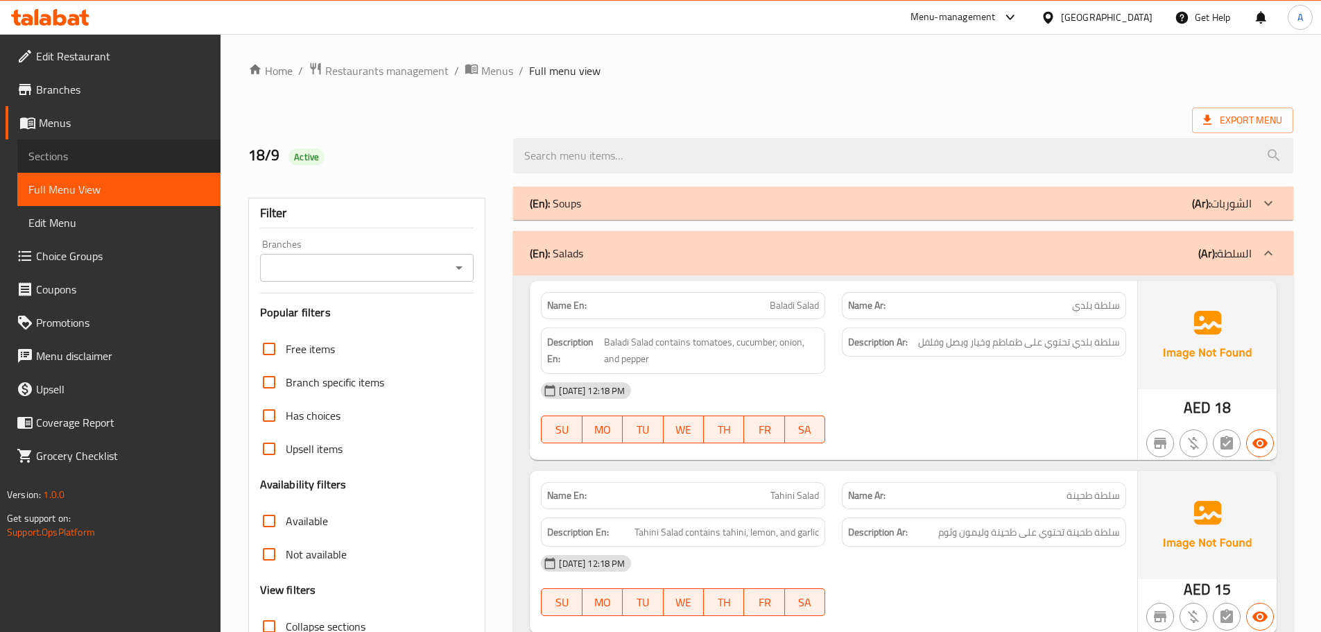
click at [87, 151] on span "Sections" at bounding box center [118, 156] width 181 height 17
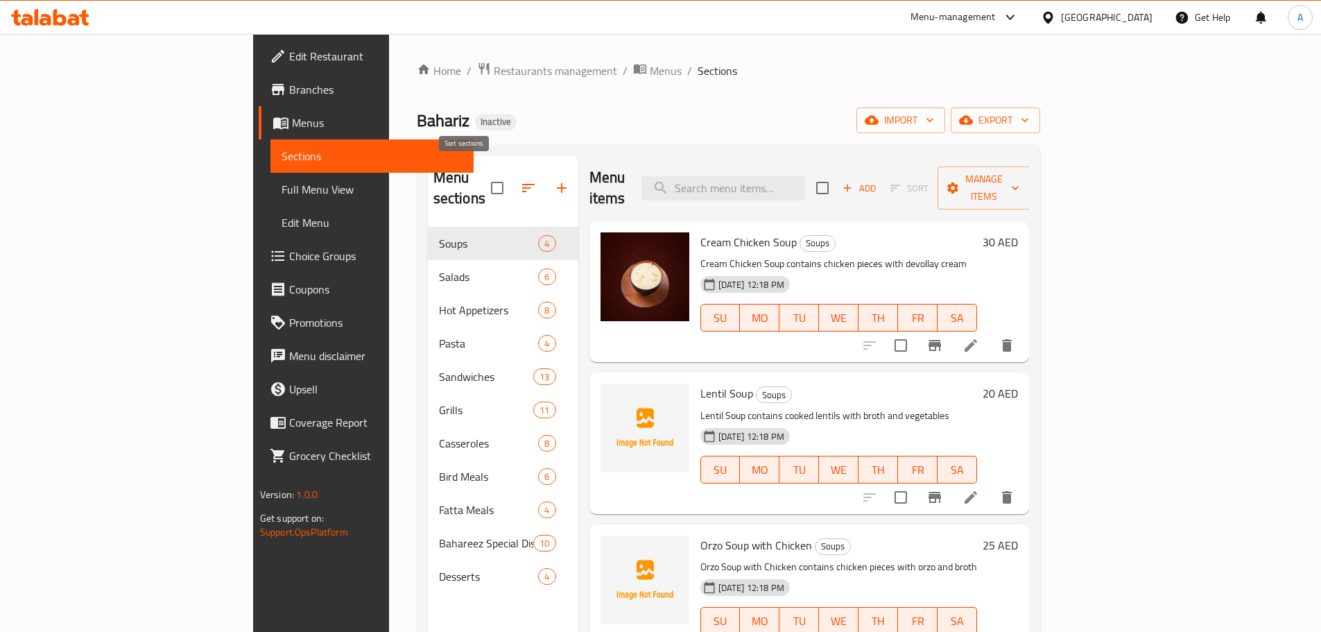
click at [512, 171] on button "button" at bounding box center [528, 187] width 33 height 33
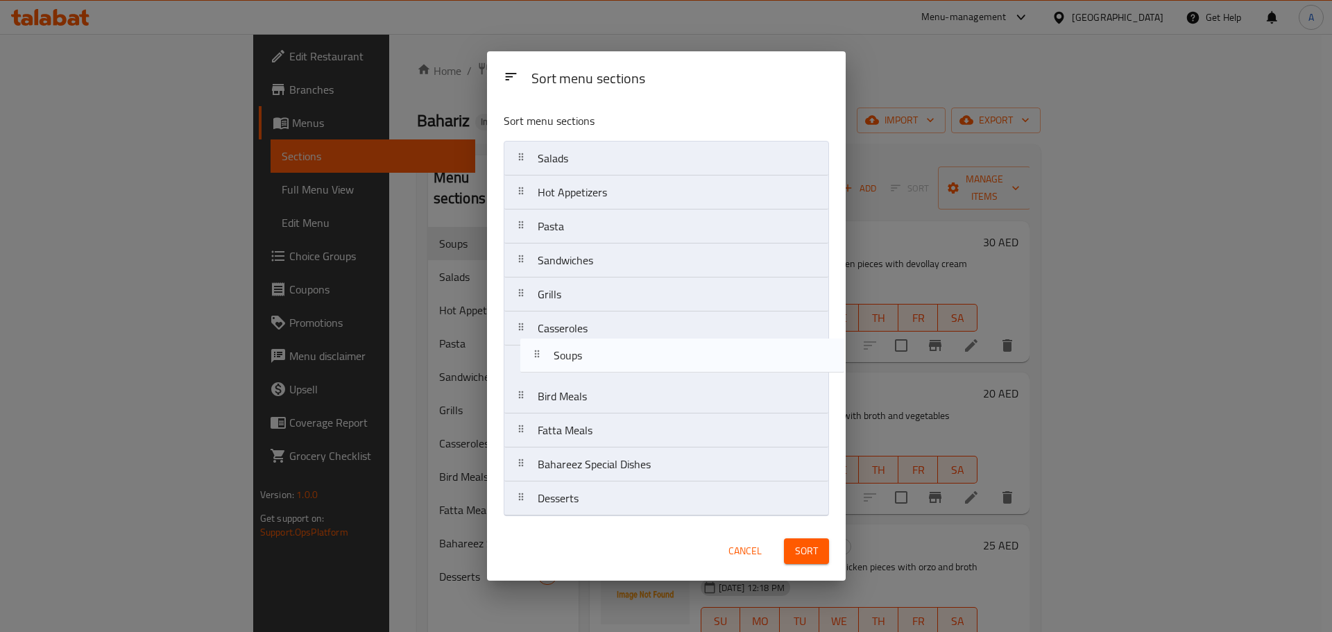
drag, startPoint x: 580, startPoint y: 171, endPoint x: 608, endPoint y: 200, distance: 40.7
click at [598, 379] on nav "Soups Salads Hot Appetizers Pasta Sandwiches Grills Casseroles Bird Meals Fatta…" at bounding box center [666, 328] width 325 height 375
drag, startPoint x: 598, startPoint y: 166, endPoint x: 599, endPoint y: 384, distance: 217.8
click at [599, 384] on nav "Salads Hot Appetizers Pasta Sandwiches Grills Casseroles Soups Bird Meals Fatta…" at bounding box center [666, 328] width 325 height 375
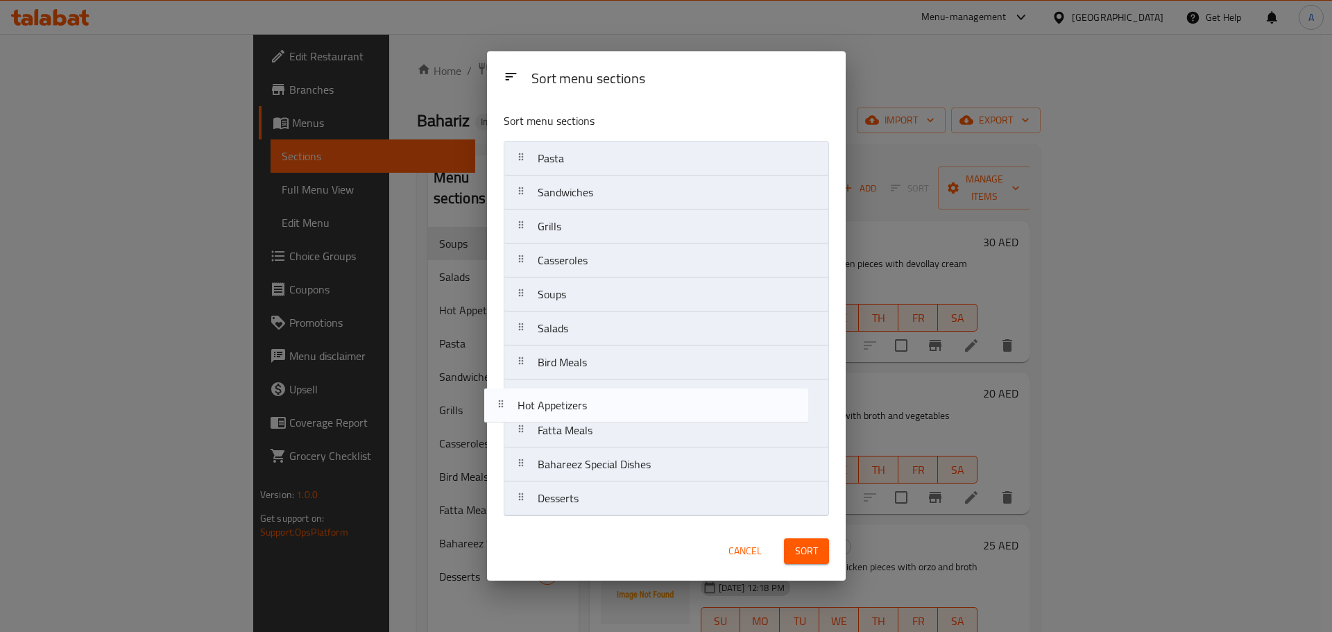
click at [588, 424] on nav "Hot Appetizers Pasta Sandwiches Grills Casseroles Soups Salads Bird Meals Fatta…" at bounding box center [666, 328] width 325 height 375
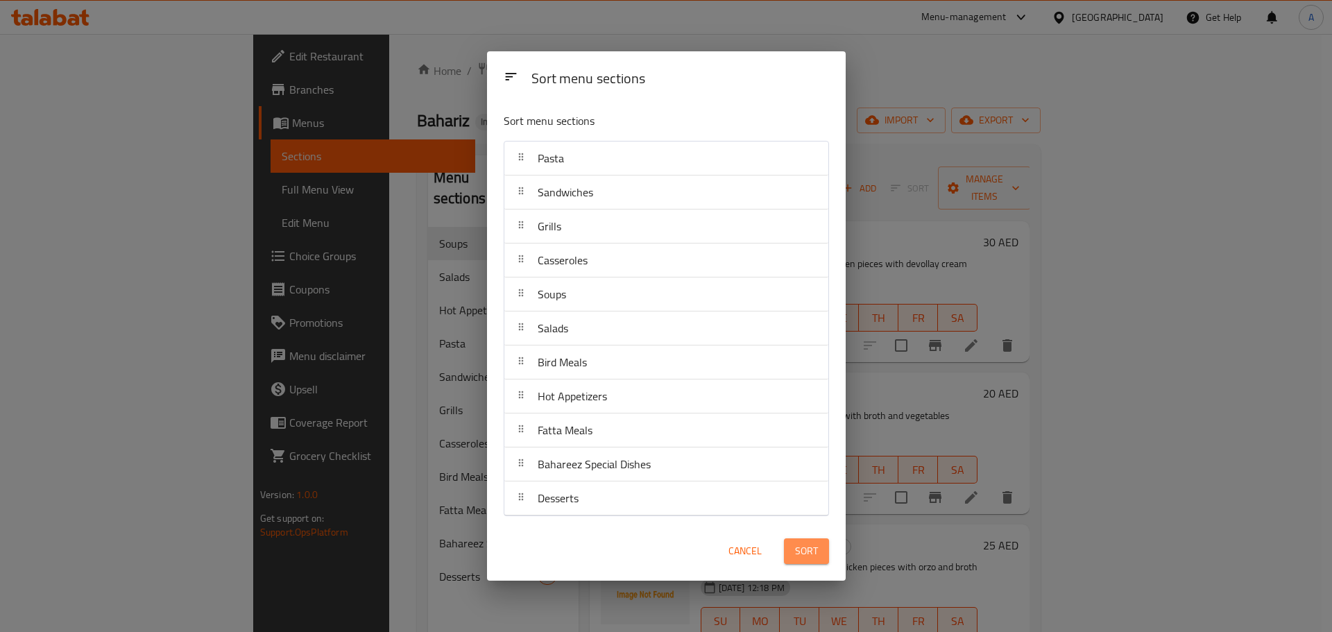
click at [798, 542] on span "Sort" at bounding box center [806, 550] width 23 height 17
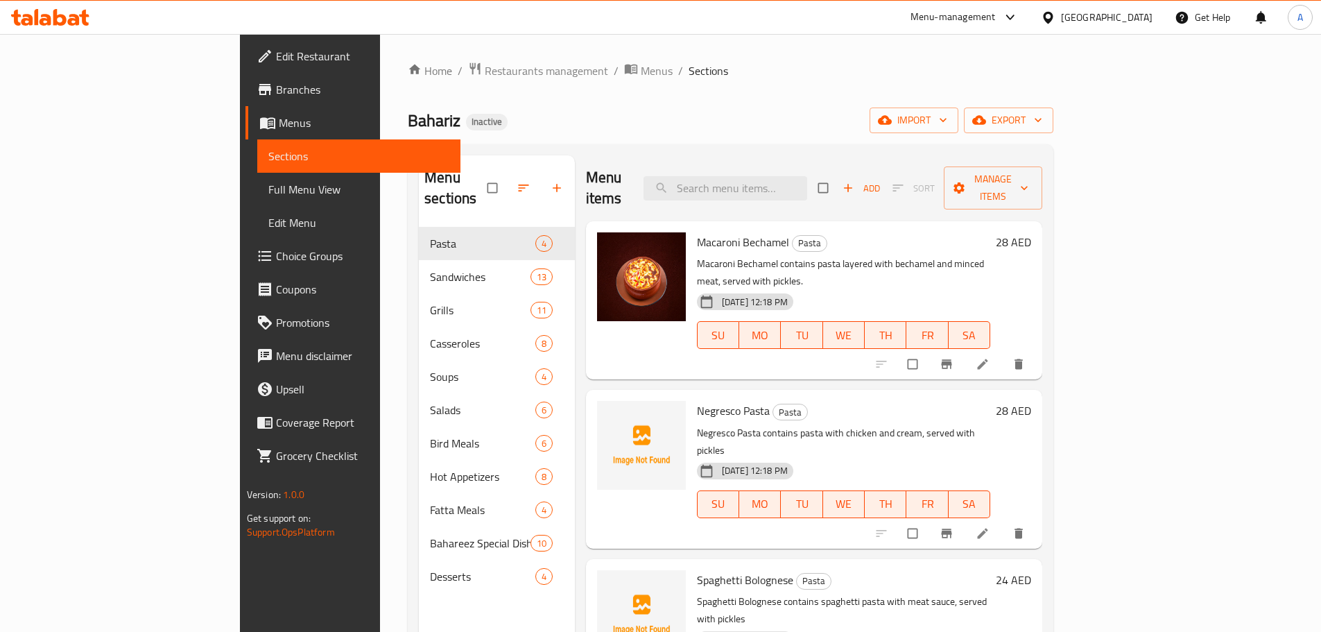
click at [268, 196] on span "Full Menu View" at bounding box center [358, 189] width 181 height 17
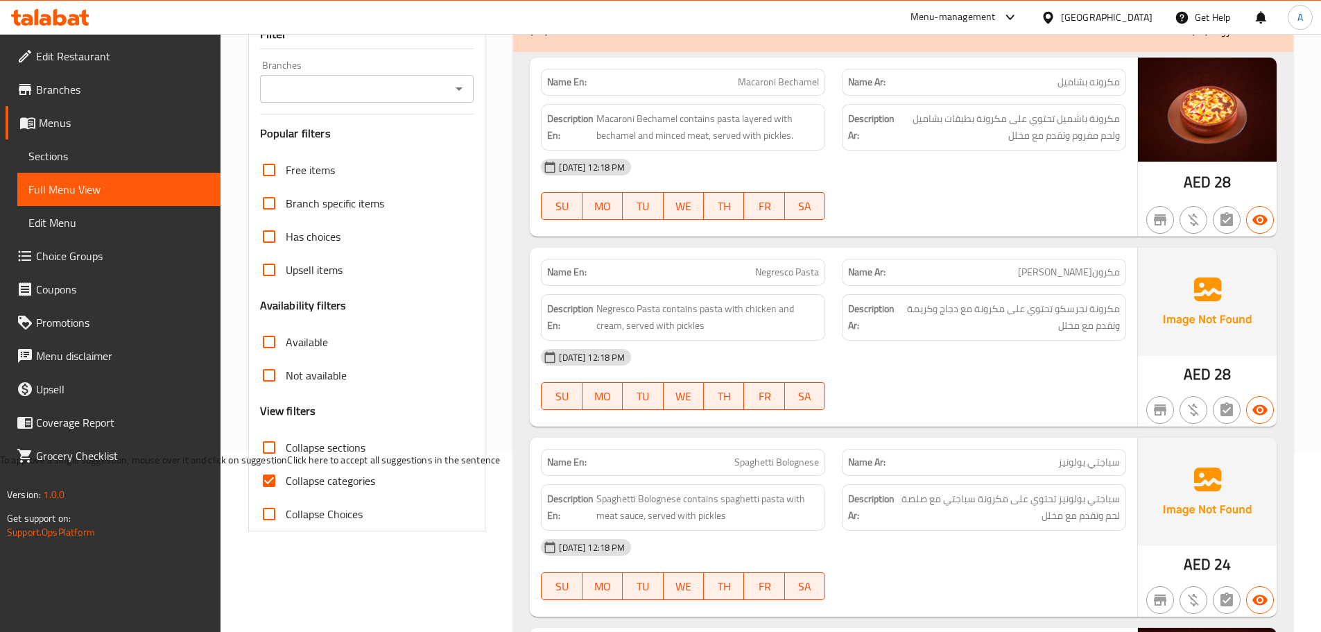
scroll to position [347, 0]
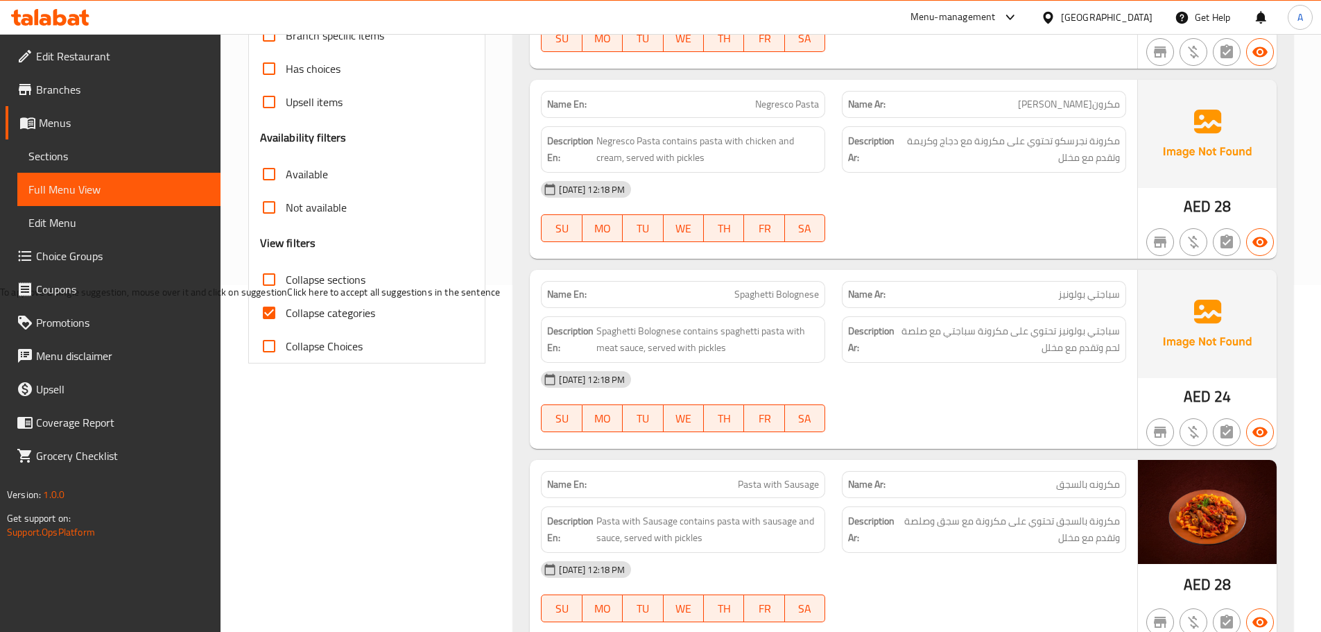
click at [343, 309] on span "Collapse categories" at bounding box center [330, 312] width 89 height 17
click at [286, 309] on input "Collapse categories" at bounding box center [268, 312] width 33 height 33
checkbox input "false"
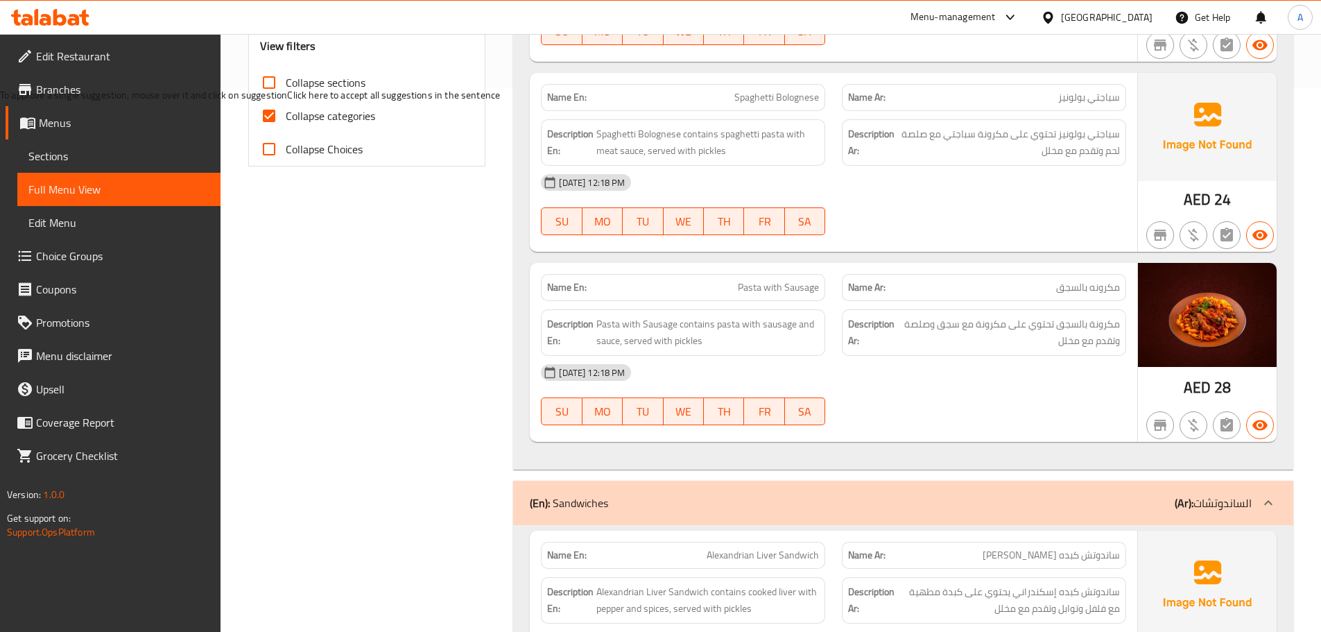
scroll to position [416, 0]
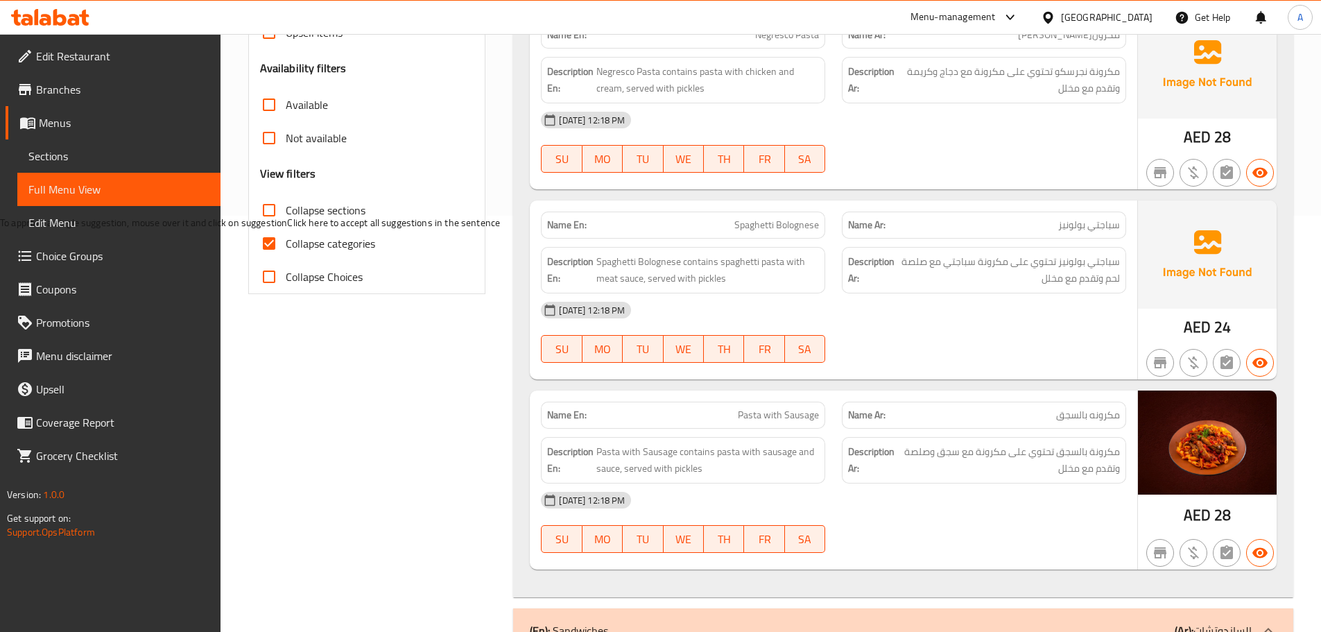
drag, startPoint x: 326, startPoint y: 240, endPoint x: 841, endPoint y: 132, distance: 526.4
click at [326, 240] on span "Collapse categories" at bounding box center [330, 243] width 89 height 17
click at [286, 240] on input "Collapse categories" at bounding box center [268, 243] width 33 height 33
checkbox input "false"
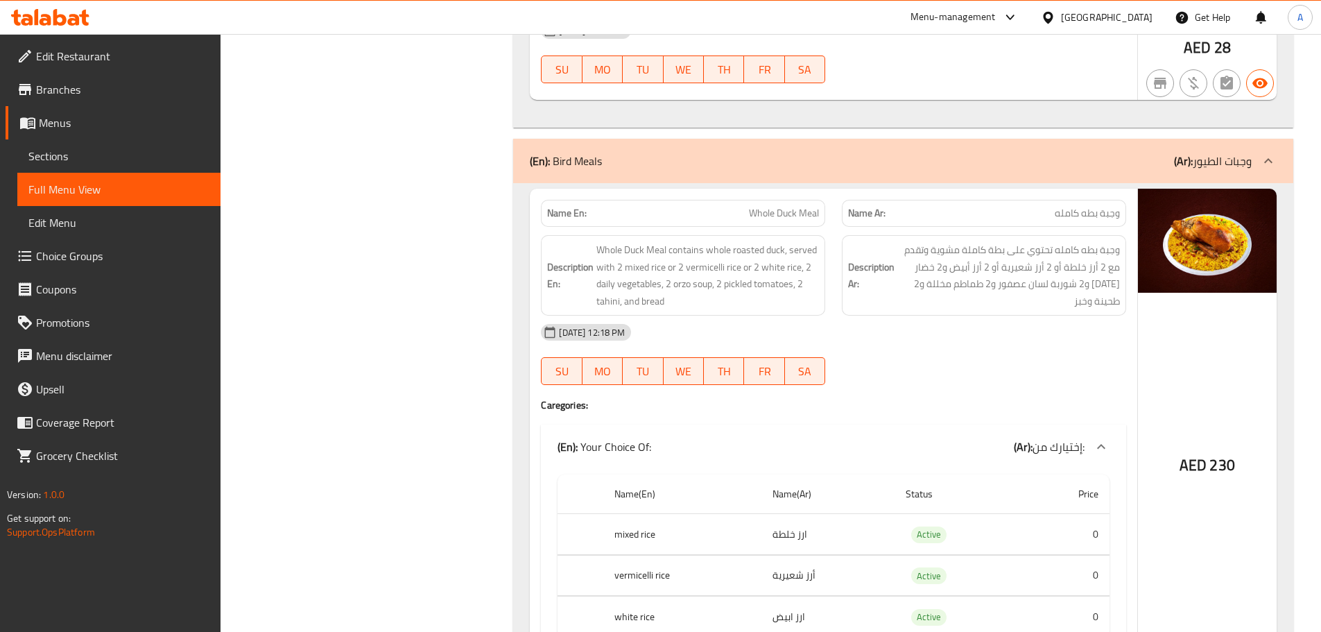
scroll to position [10664, 0]
